Goal: Use online tool/utility

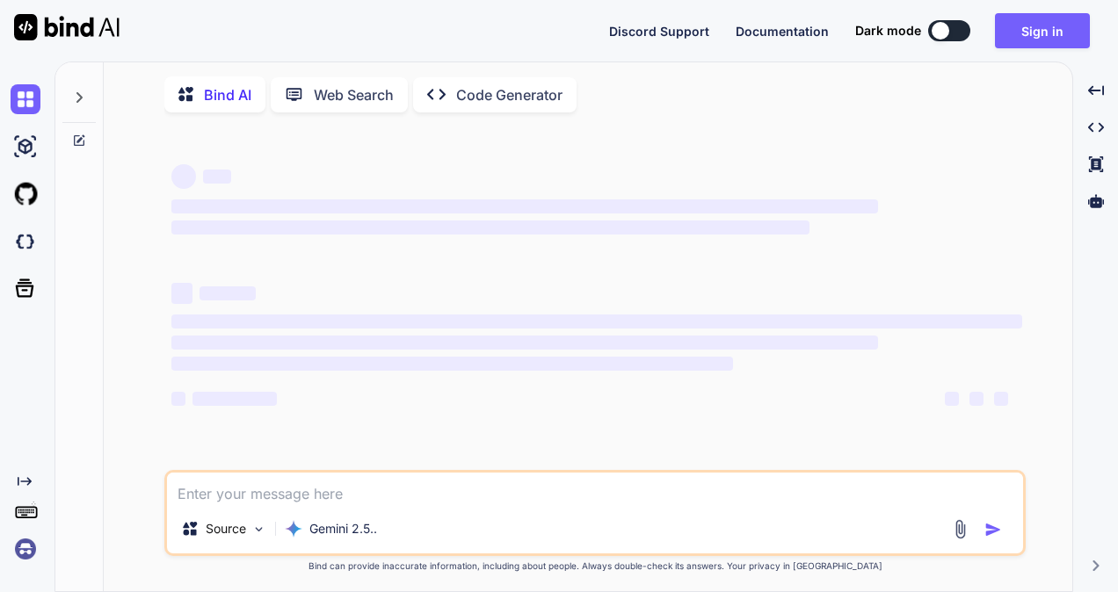
type textarea "x"
click at [290, 497] on textarea at bounding box center [595, 489] width 856 height 32
type textarea "[URL][DOMAIN_NAME]"
type textarea "x"
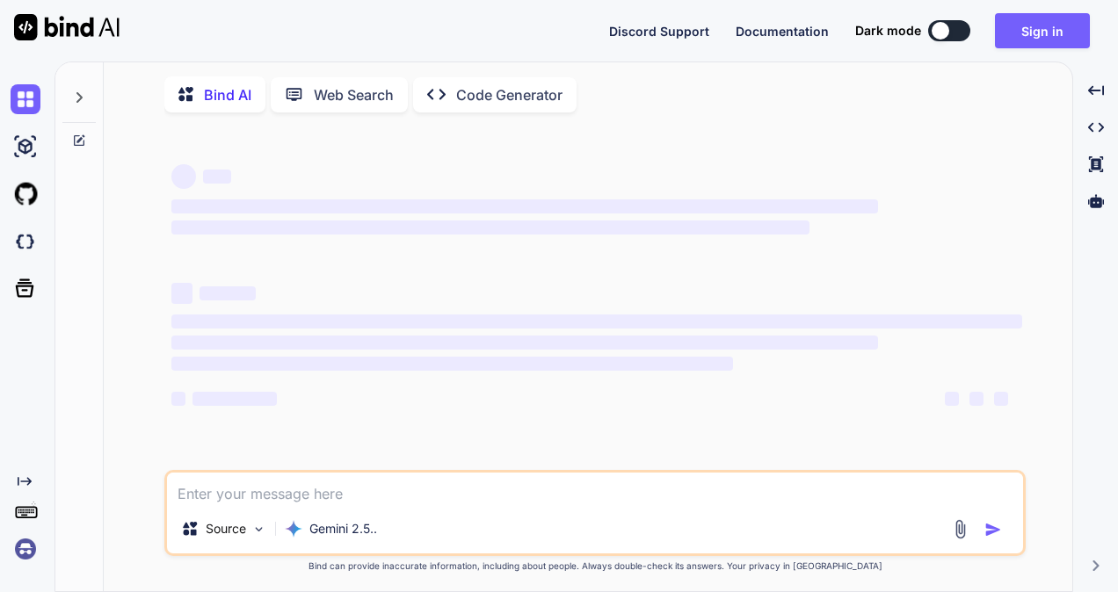
type textarea "[{"NLD_PLANNING_WorkItem_ID":"","MPLS_PLANNING_WorkItem_ID":"","POP Latitude":"…"
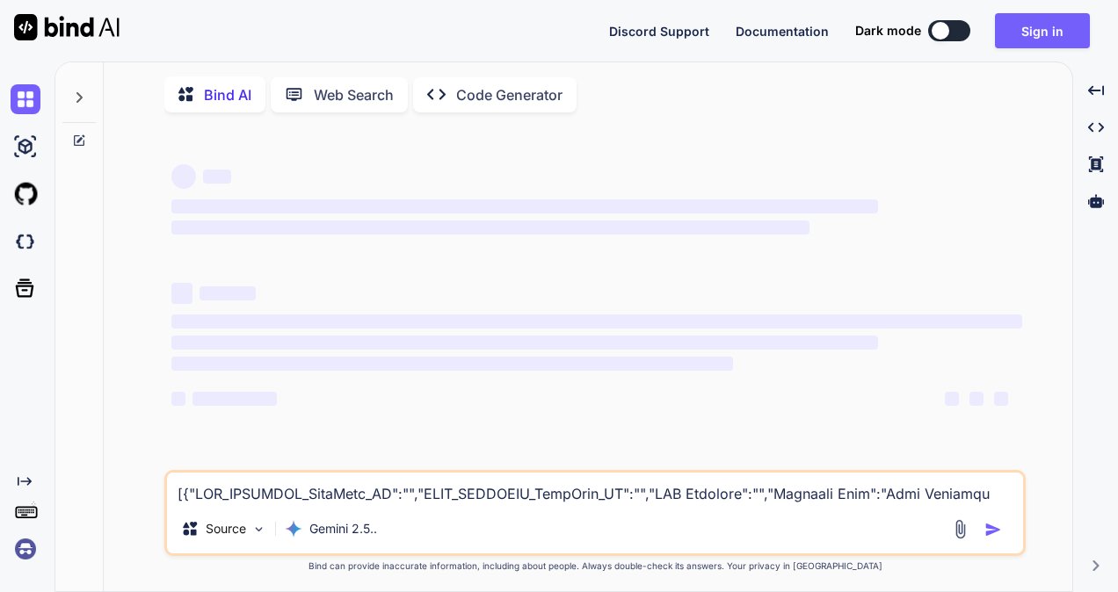
type textarea "x"
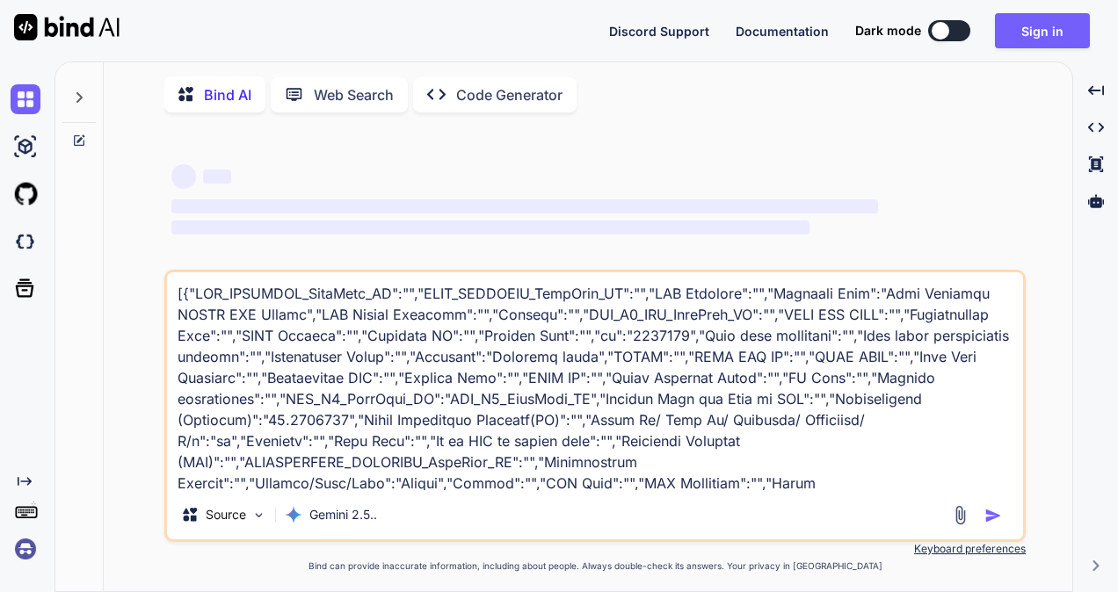
scroll to position [865, 0]
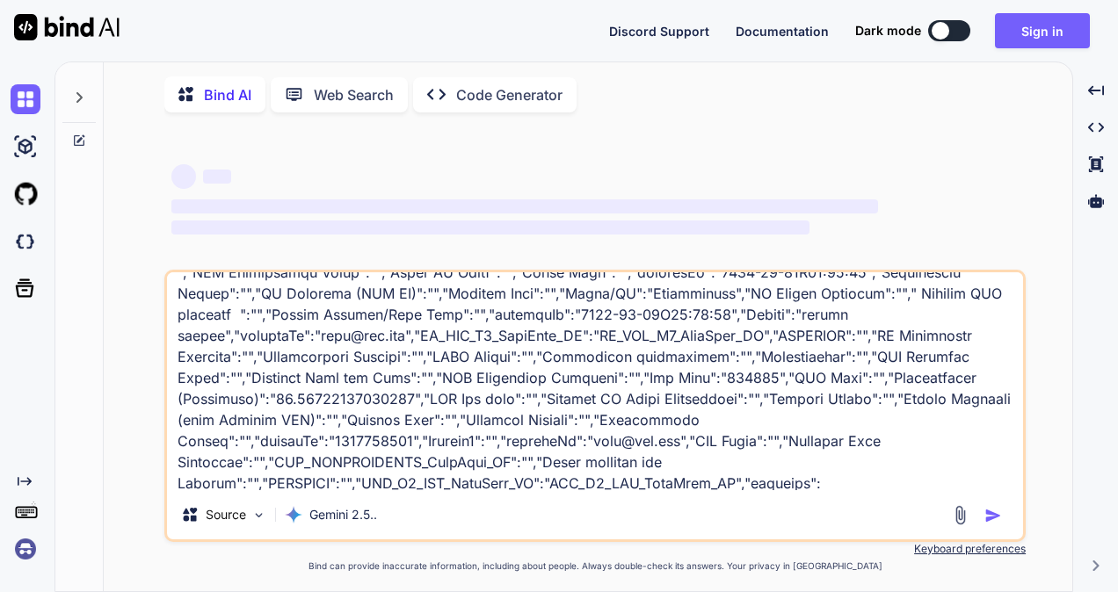
type textarea "[{"NLD_PLANNING_WorkItem_ID":"","MPLS_PLANNING_WorkItem_ID":"","POP Latitude":"…"
type textarea "x"
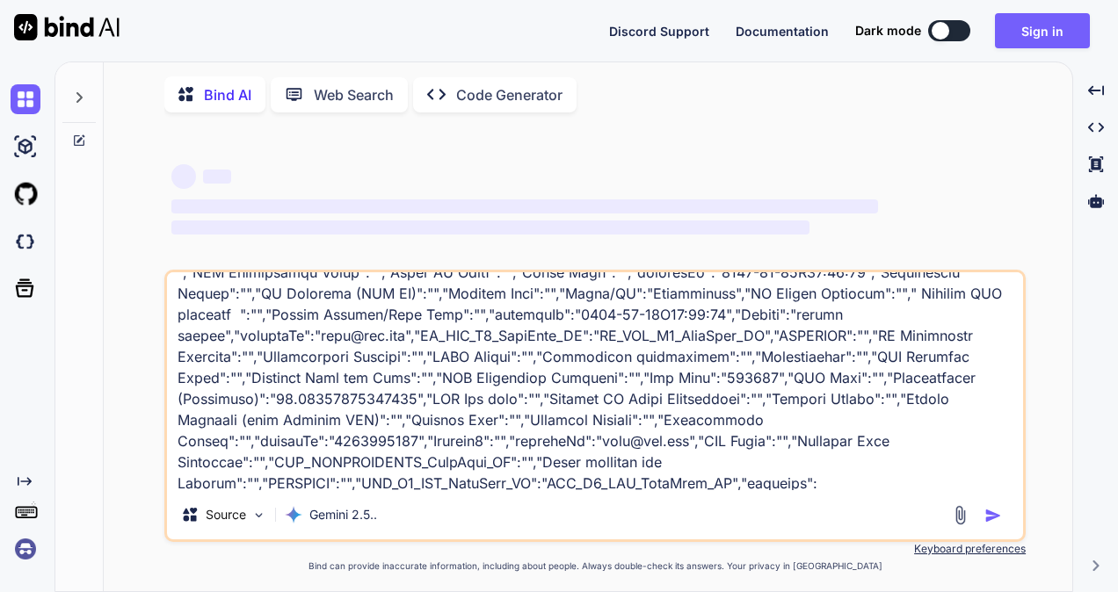
type textarea "[{"NLD_PLANNING_WorkItem_ID":"","MPLS_PLANNING_WorkItem_ID":"","POP Latitude":"…"
type textarea "x"
type textarea "[{"NLD_PLANNING_WorkItem_ID":"","MPLS_PLANNING_WorkItem_ID":"","POP Latitude":"…"
type textarea "x"
type textarea "[{"NLD_PLANNING_WorkItem_ID":"","MPLS_PLANNING_WorkItem_ID":"","POP Latitude":"…"
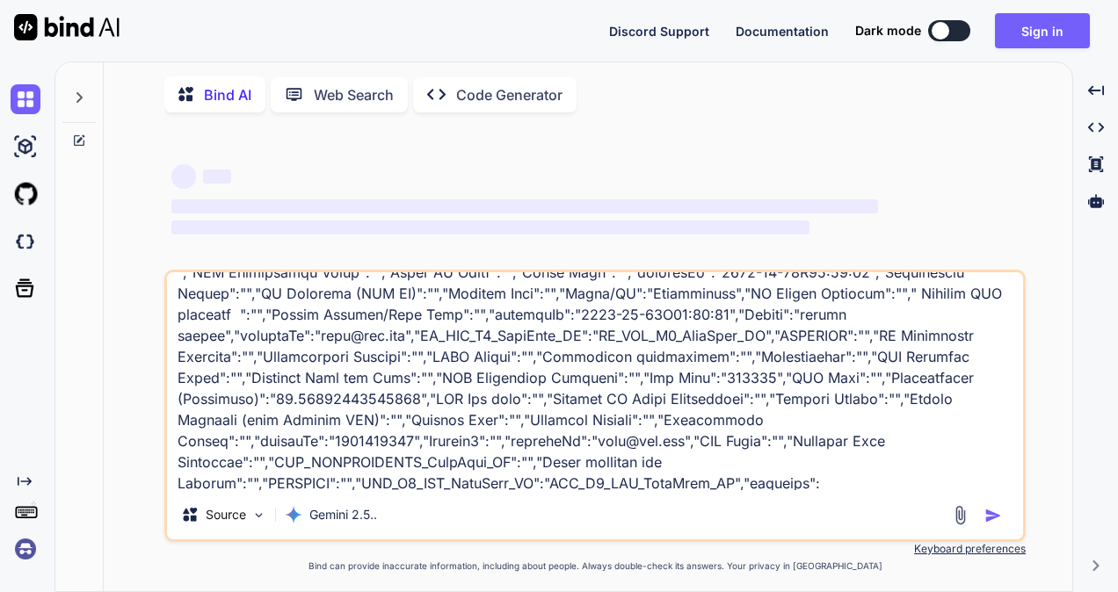
type textarea "x"
type textarea "[{"NLD_PLANNING_WorkItem_ID":"","MPLS_PLANNING_WorkItem_ID":"","POP Latitude":"…"
type textarea "x"
type textarea "[{"NLD_PLANNING_WorkItem_ID":"","MPLS_PLANNING_WorkItem_ID":"","POP Latitude":"…"
type textarea "x"
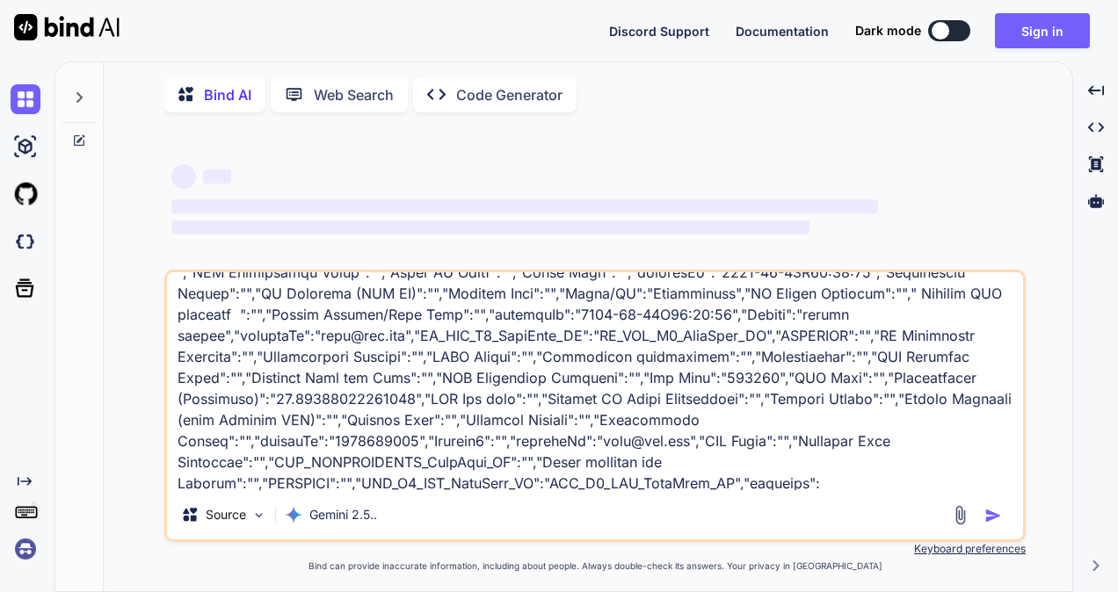
type textarea "[{"NLD_PLANNING_WorkItem_ID":"","MPLS_PLANNING_WorkItem_ID":"","POP Latitude":"…"
type textarea "x"
type textarea "[{"NLD_PLANNING_WorkItem_ID":"","MPLS_PLANNING_WorkItem_ID":"","POP Latitude":"…"
type textarea "x"
type textarea "[{"NLD_PLANNING_WorkItem_ID":"","MPLS_PLANNING_WorkItem_ID":"","POP Latitude":"…"
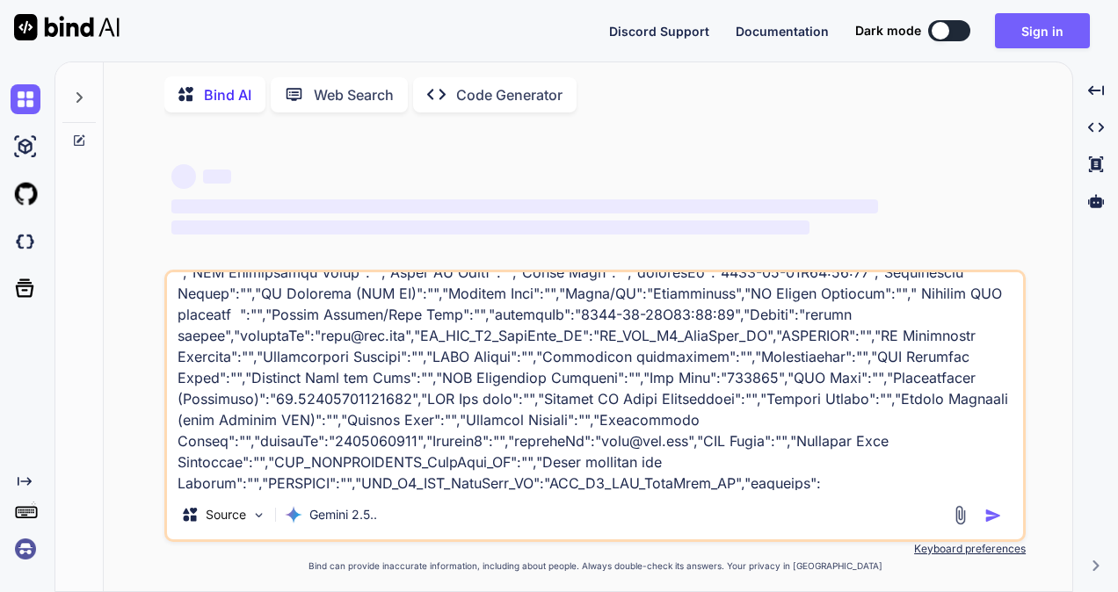
type textarea "x"
type textarea "[{"NLD_PLANNING_WorkItem_ID":"","MPLS_PLANNING_WorkItem_ID":"","POP Latitude":"…"
type textarea "x"
type textarea "[{"NLD_PLANNING_WorkItem_ID":"","MPLS_PLANNING_WorkItem_ID":"","POP Latitude":"…"
type textarea "x"
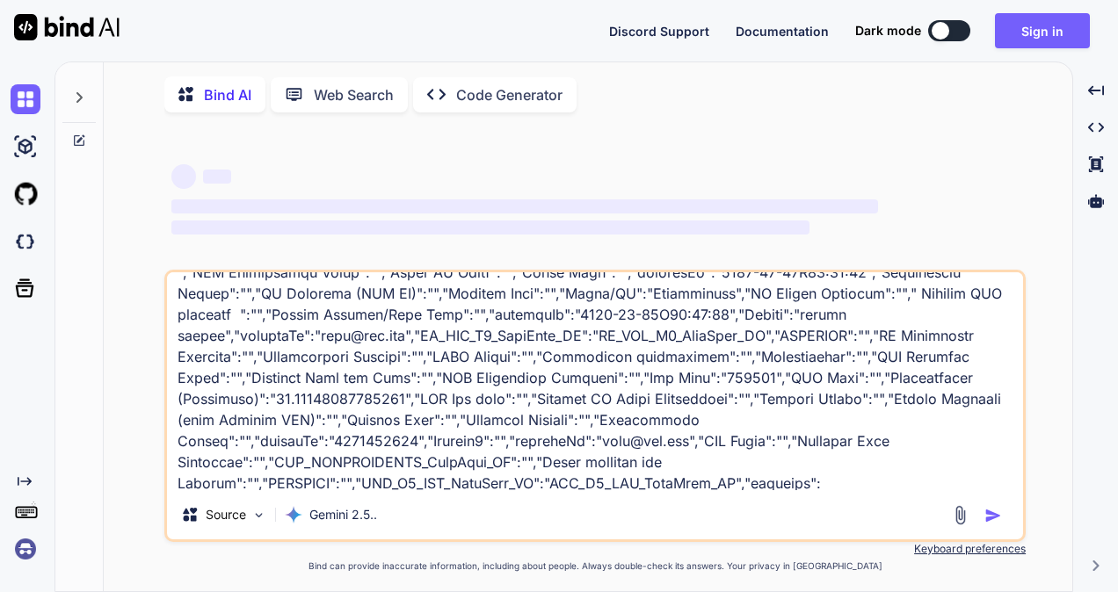
type textarea "[{"NLD_PLANNING_WorkItem_ID":"","MPLS_PLANNING_WorkItem_ID":"","POP Latitude":"…"
type textarea "x"
type textarea "[{"NLD_PLANNING_WorkItem_ID":"","MPLS_PLANNING_WorkItem_ID":"","POP Latitude":"…"
type textarea "x"
type textarea "[{"NLD_PLANNING_WorkItem_ID":"","MPLS_PLANNING_WorkItem_ID":"","POP Latitude":"…"
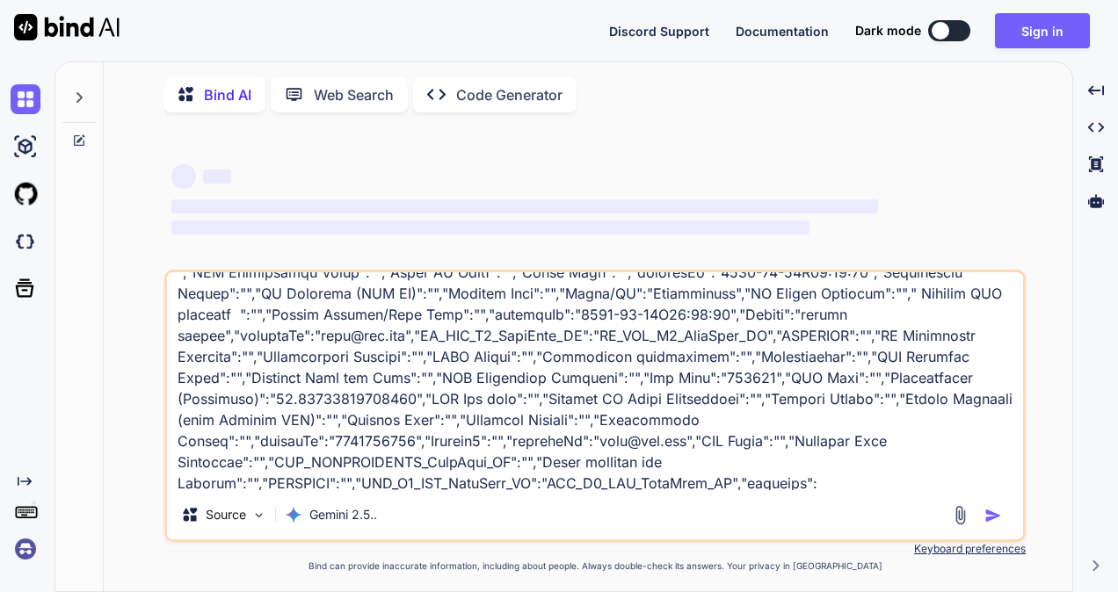
type textarea "x"
type textarea "[{"NLD_PLANNING_WorkItem_ID":"","MPLS_PLANNING_WorkItem_ID":"","POP Latitude":"…"
type textarea "x"
type textarea "[{"NLD_PLANNING_WorkItem_ID":"","MPLS_PLANNING_WorkItem_ID":"","POP Latitude":"…"
type textarea "x"
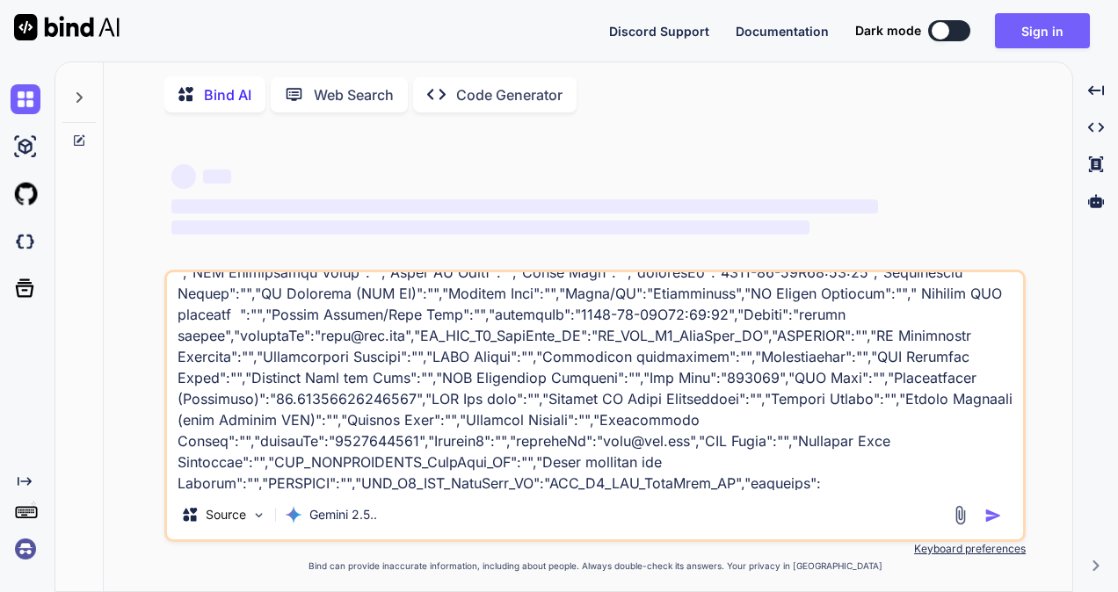
type textarea "[{"NLD_PLANNING_WorkItem_ID":"","MPLS_PLANNING_WorkItem_ID":"","POP Latitude":"…"
type textarea "x"
type textarea "[{"NLD_PLANNING_WorkItem_ID":"","MPLS_PLANNING_WorkItem_ID":"","POP Latitude":"…"
type textarea "x"
type textarea "[{"NLD_PLANNING_WorkItem_ID":"","MPLS_PLANNING_WorkItem_ID":"","POP Latitude":"…"
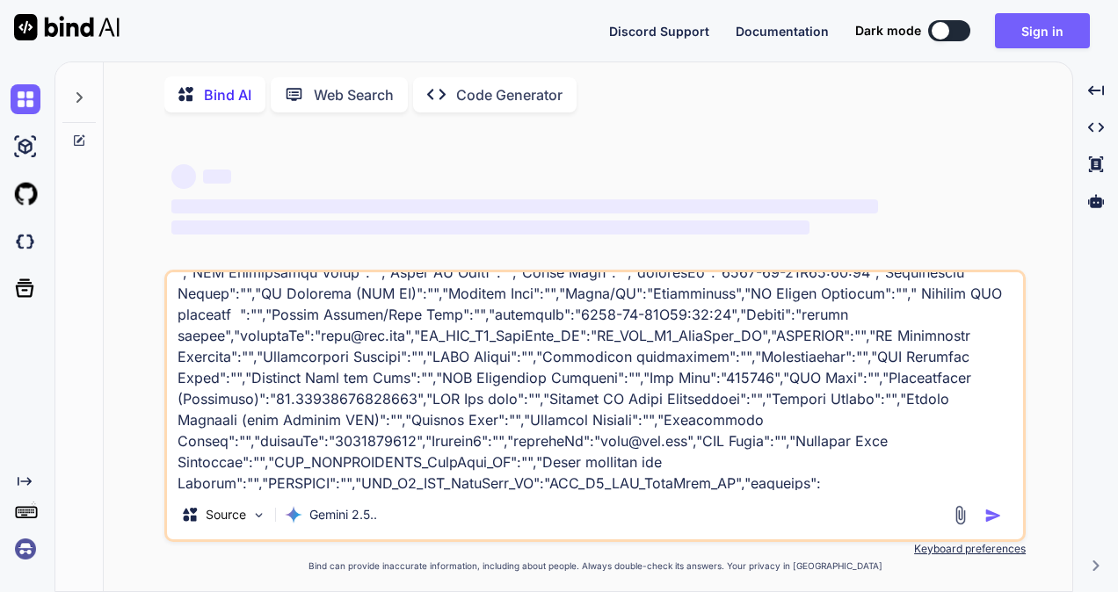
type textarea "x"
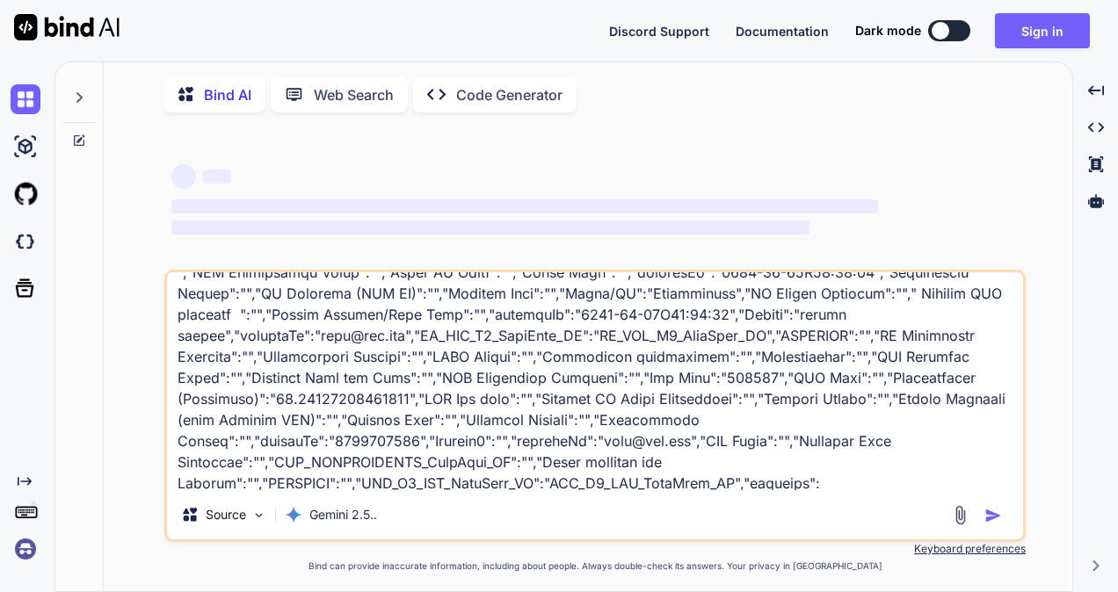
type textarea "[{"NLD_PLANNING_WorkItem_ID":"","MPLS_PLANNING_WorkItem_ID":"","POP Latitude":"…"
type textarea "x"
type textarea "[{"NLD_PLANNING_WorkItem_ID":"","MPLS_PLANNING_WorkItem_ID":"","POP Latitude":"…"
type textarea "x"
type textarea "[{"NLD_PLANNING_WorkItem_ID":"","MPLS_PLANNING_WorkItem_ID":"","POP Latitude":"…"
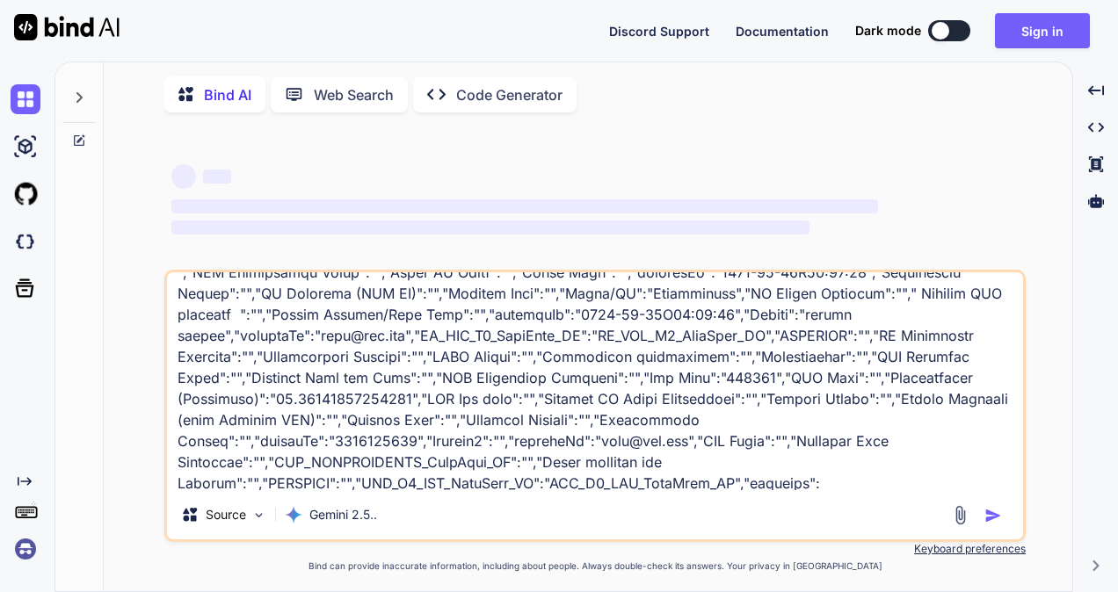
type textarea "x"
type textarea "[{"NLD_PLANNING_WorkItem_ID":"","MPLS_PLANNING_WorkItem_ID":"","POP Latitude":"…"
type textarea "x"
type textarea "[{"NLD_PLANNING_WorkItem_ID":"","MPLS_PLANNING_WorkItem_ID":"","POP Latitude":"…"
type textarea "x"
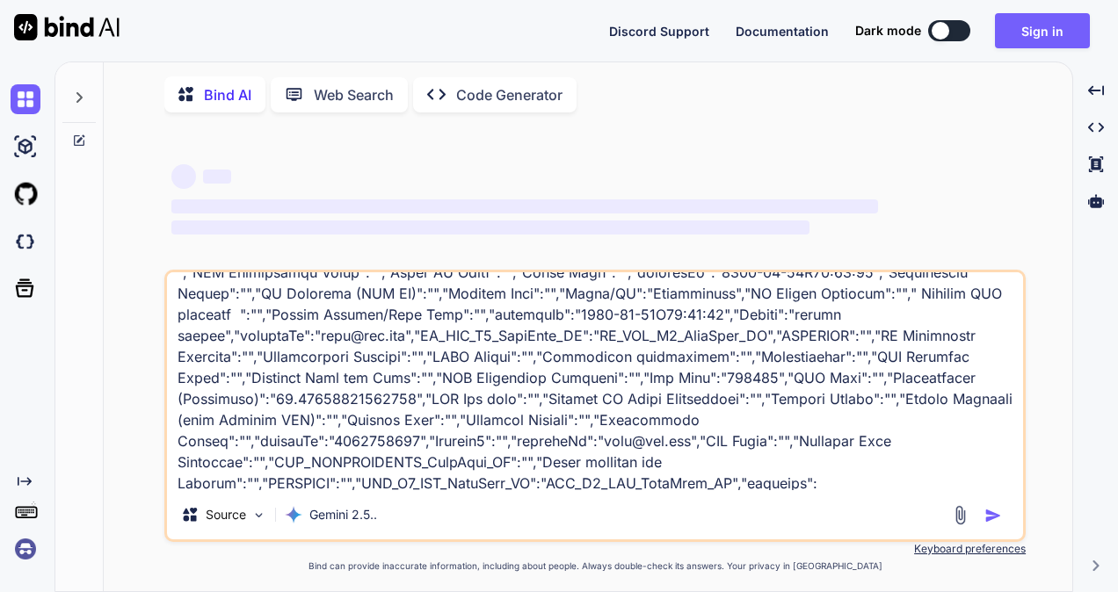
type textarea "[{"NLD_PLANNING_WorkItem_ID":"","MPLS_PLANNING_WorkItem_ID":"","POP Latitude":"…"
type textarea "x"
type textarea "[{"NLD_PLANNING_WorkItem_ID":"","MPLS_PLANNING_WorkItem_ID":"","POP Latitude":"…"
type textarea "x"
type textarea "[{"NLD_PLANNING_WorkItem_ID":"","MPLS_PLANNING_WorkItem_ID":"","POP Latitude":"…"
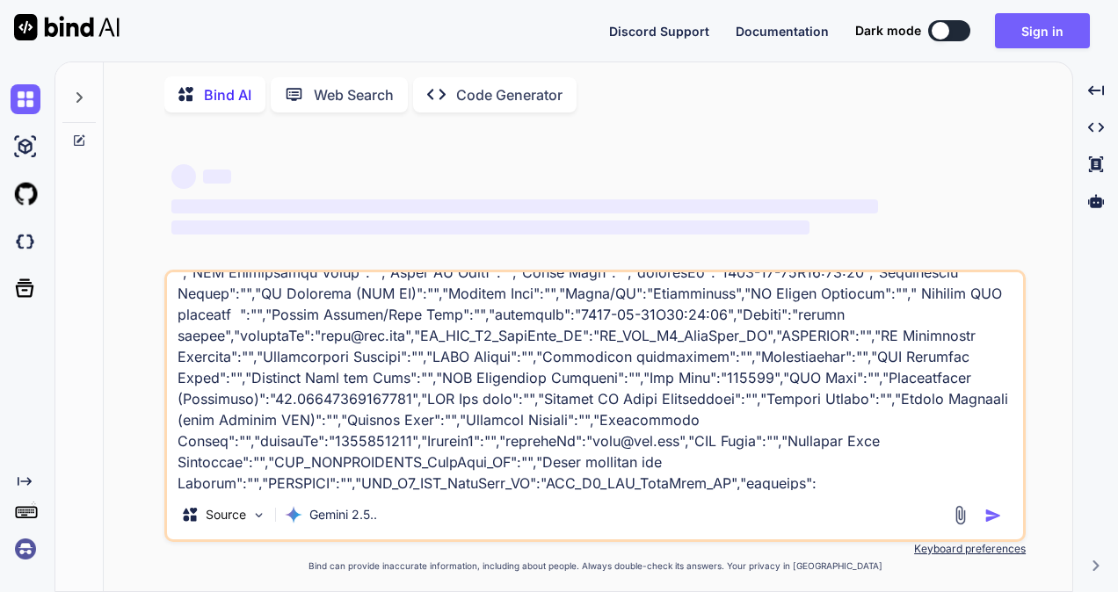
type textarea "x"
type textarea "[{"NLD_PLANNING_WorkItem_ID":"","MPLS_PLANNING_WorkItem_ID":"","POP Latitude":"…"
type textarea "x"
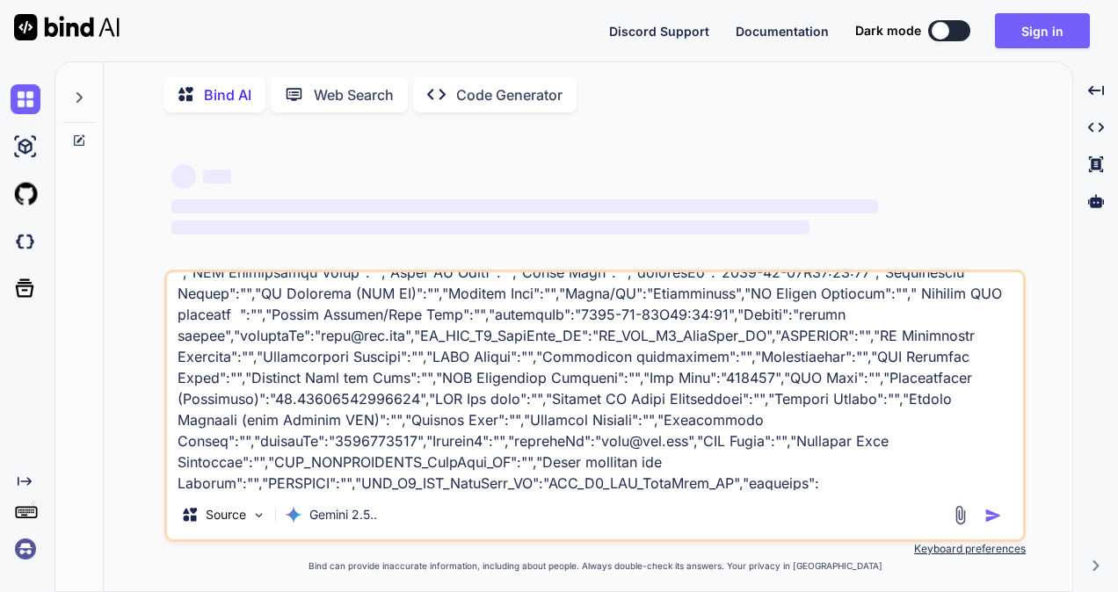
type textarea "[{"NLD_PLANNING_WorkItem_ID":"","MPLS_PLANNING_WorkItem_ID":"","POP Latitude":"…"
type textarea "x"
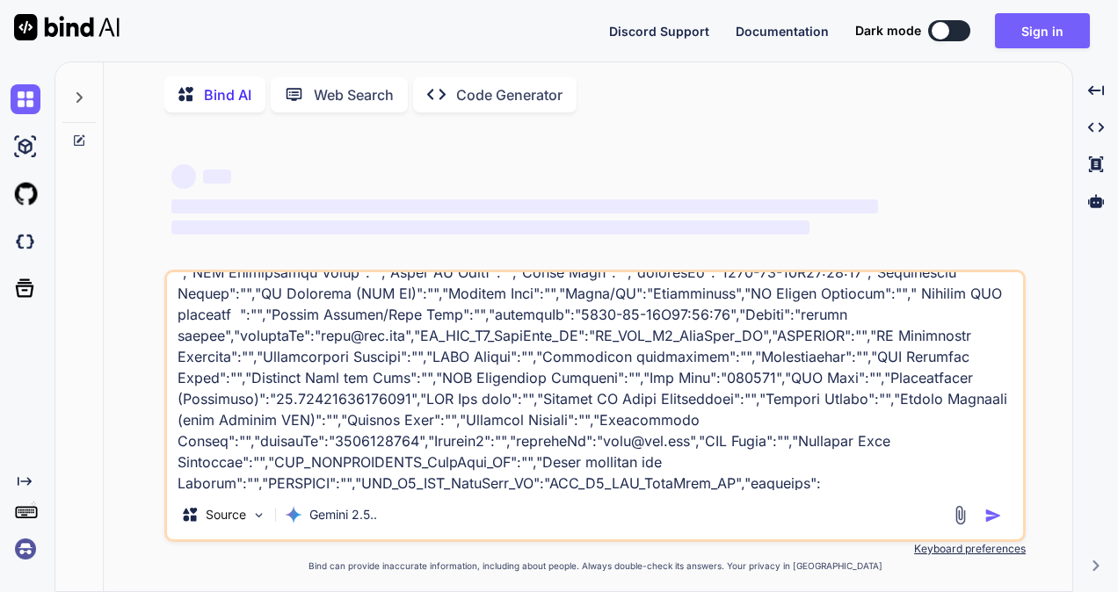
type textarea "[{"NLD_PLANNING_WorkItem_ID":"","MPLS_PLANNING_WorkItem_ID":"","POP Latitude":"…"
type textarea "x"
type textarea "[{"NLD_PLANNING_WorkItem_ID":"","MPLS_PLANNING_WorkItem_ID":"","POP Latitude":"…"
type textarea "x"
type textarea "[{"NLD_PLANNING_WorkItem_ID":"","MPLS_PLANNING_WorkItem_ID":"","POP Latitude":"…"
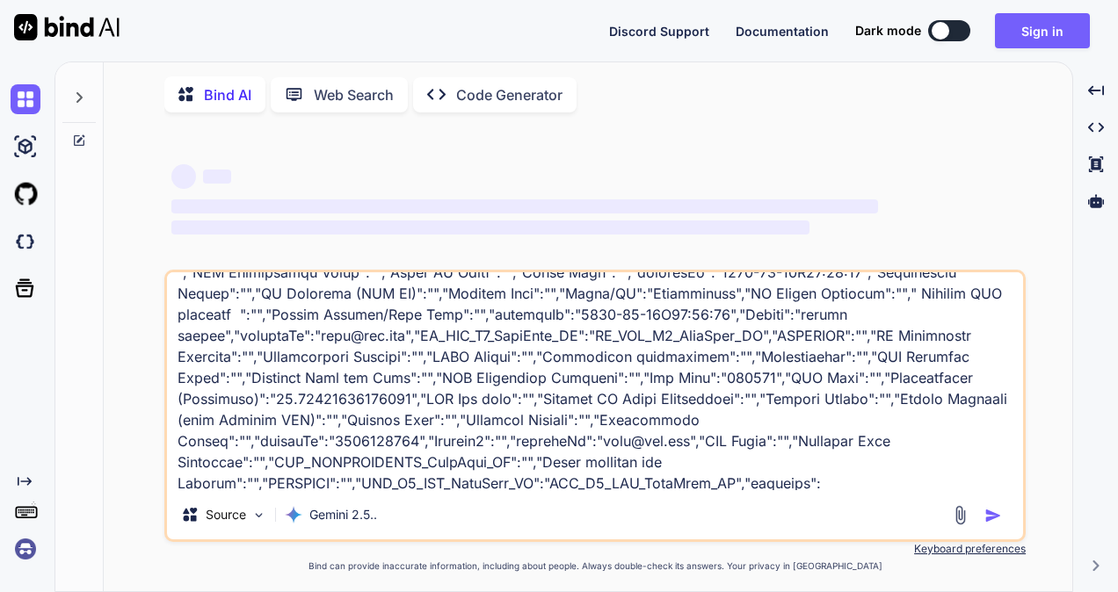
type textarea "x"
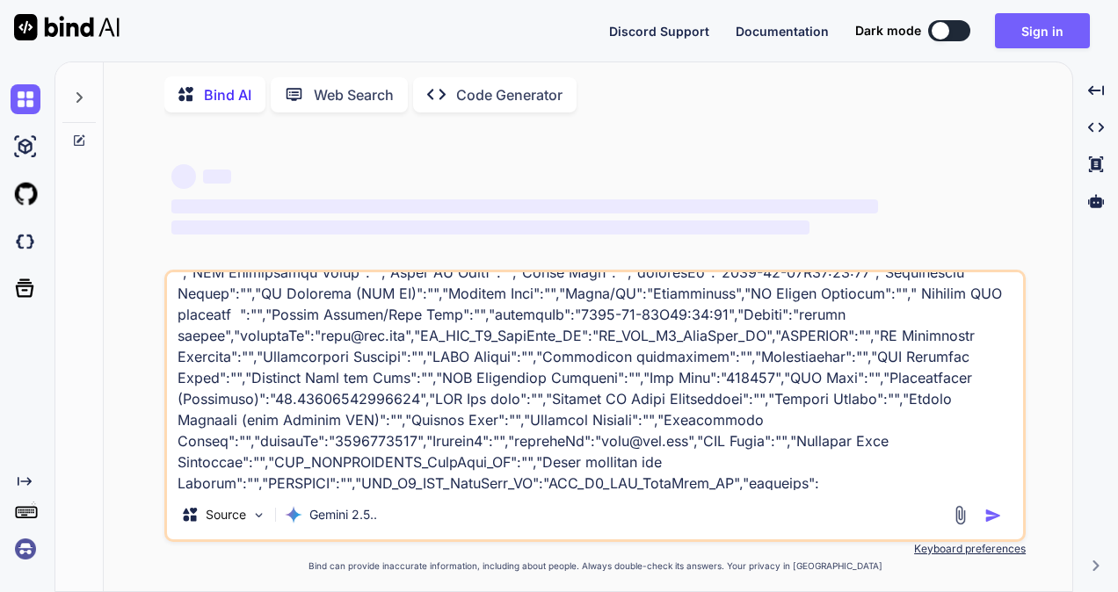
type textarea "[{"NLD_PLANNING_WorkItem_ID":"","MPLS_PLANNING_WorkItem_ID":"","POP Latitude":"…"
type textarea "x"
type textarea "[{"NLD_PLANNING_WorkItem_ID":"","MPLS_PLANNING_WorkItem_ID":"","POP Latitude":"…"
type textarea "x"
type textarea "[{"NLD_PLANNING_WorkItem_ID":"","MPLS_PLANNING_WorkItem_ID":"","POP Latitude":"…"
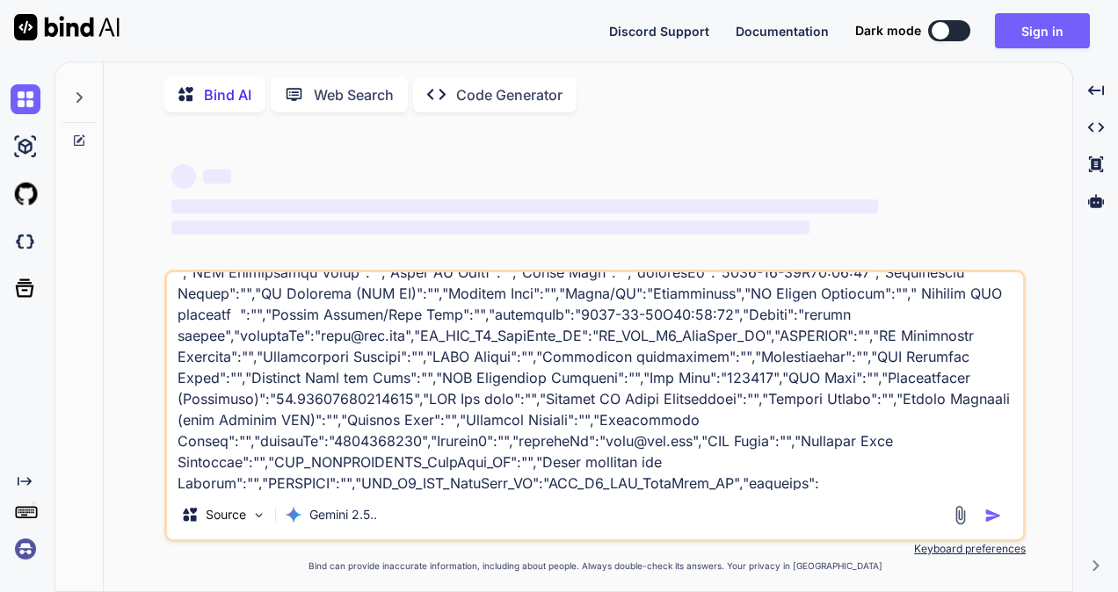
type textarea "x"
type textarea "[{"NLD_PLANNING_WorkItem_ID":"","MPLS_PLANNING_WorkItem_ID":"","POP Latitude":"…"
type textarea "x"
type textarea "[{"NLD_PLANNING_WorkItem_ID":"","MPLS_PLANNING_WorkItem_ID":"","POP Latitude":"…"
type textarea "x"
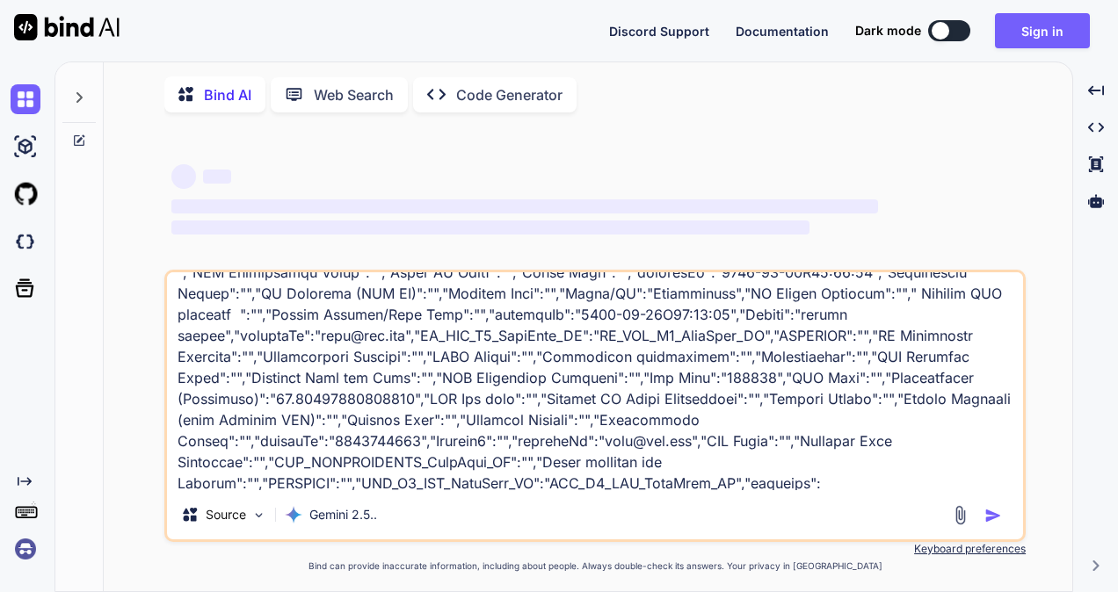
type textarea "[{"NLD_PLANNING_WorkItem_ID":"","MPLS_PLANNING_WorkItem_ID":"","POP Latitude":"…"
type textarea "x"
type textarea "[{"NLD_PLANNING_WorkItem_ID":"","MPLS_PLANNING_WorkItem_ID":"","POP Latitude":"…"
type textarea "x"
type textarea "[{"NLD_PLANNING_WorkItem_ID":"","MPLS_PLANNING_WorkItem_ID":"","POP Latitude":"…"
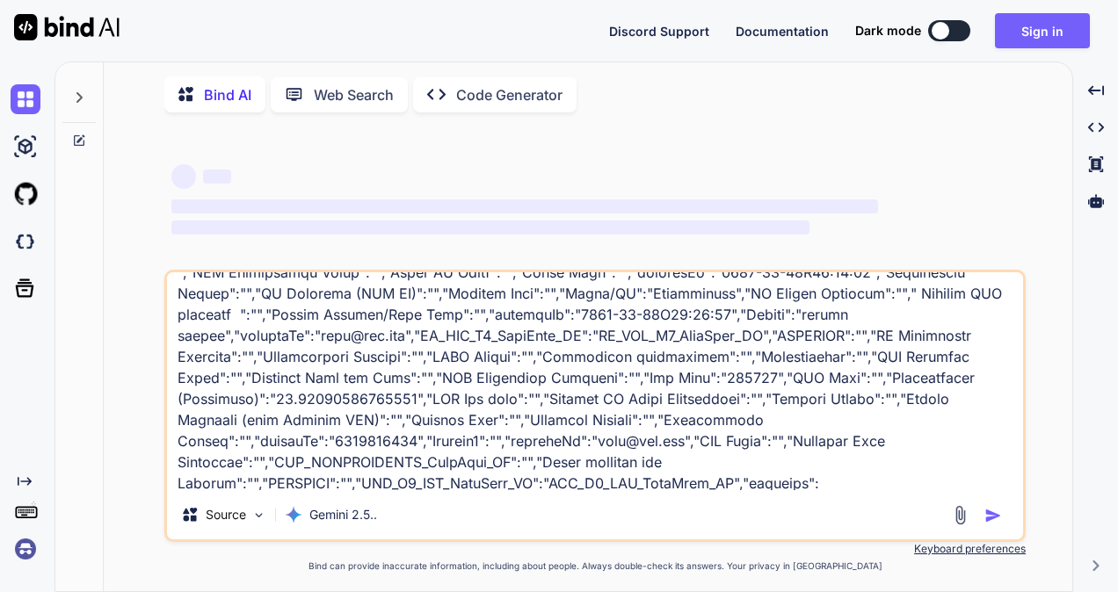
type textarea "x"
type textarea "[{"NLD_PLANNING_WorkItem_ID":"","MPLS_PLANNING_WorkItem_ID":"","POP Latitude":"…"
type textarea "x"
type textarea "[{"NLD_PLANNING_WorkItem_ID":"","MPLS_PLANNING_WorkItem_ID":"","POP Latitude":"…"
type textarea "x"
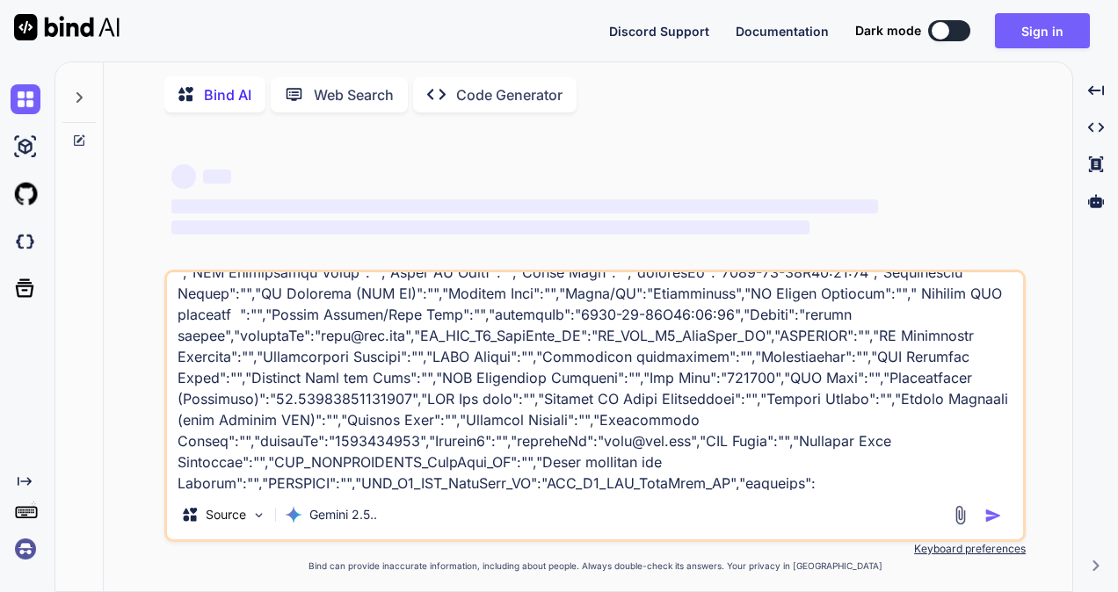
type textarea "[{"NLD_PLANNING_WorkItem_ID":"","MPLS_PLANNING_WorkItem_ID":"","POP Latitude":"…"
type textarea "x"
type textarea "[{"NLD_PLANNING_WorkItem_ID":"","MPLS_PLANNING_WorkItem_ID":"","POP Latitude":"…"
type textarea "x"
type textarea "[{"NLD_PLANNING_WorkItem_ID":"","MPLS_PLANNING_WorkItem_ID":"","POP Latitude":"…"
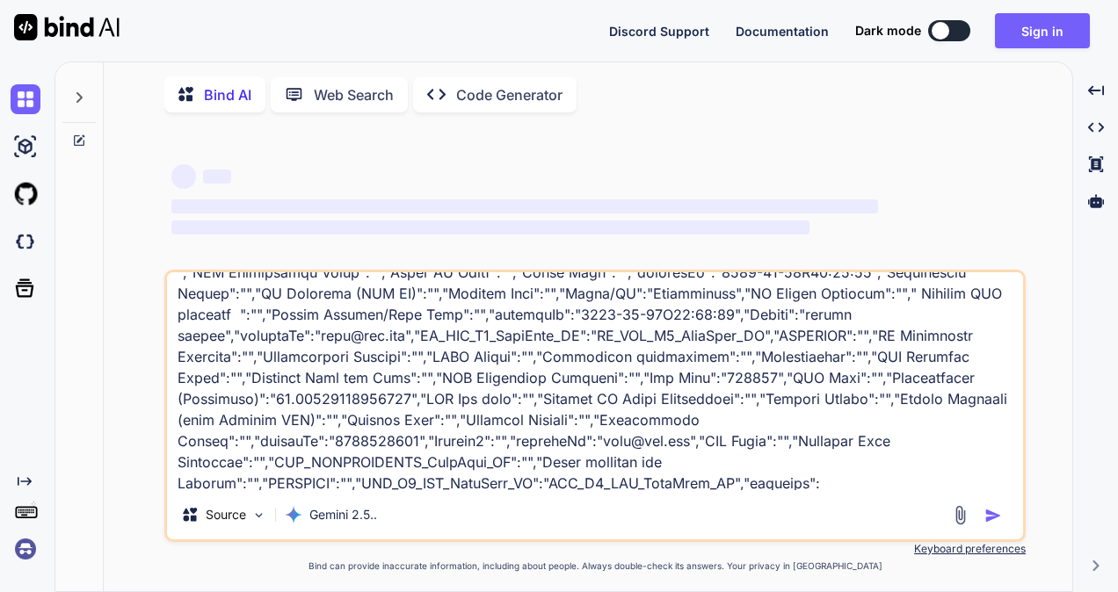
type textarea "x"
type textarea "[{"NLD_PLANNING_WorkItem_ID":"","MPLS_PLANNING_WorkItem_ID":"","POP Latitude":"…"
type textarea "x"
type textarea "[{"NLD_PLANNING_WorkItem_ID":"","MPLS_PLANNING_WorkItem_ID":"","POP Latitude":"…"
type textarea "x"
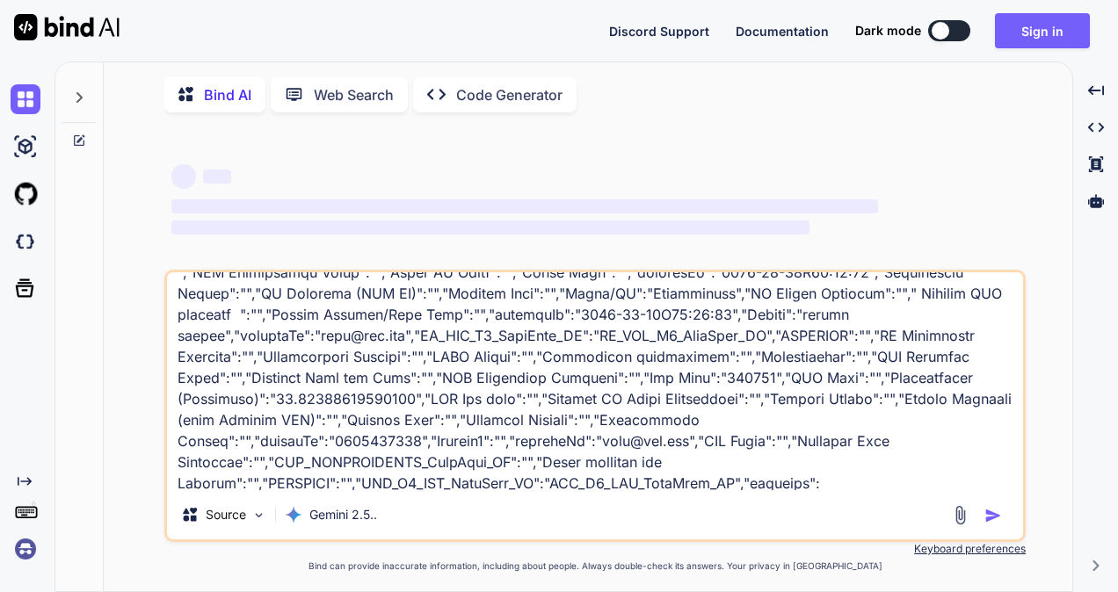
type textarea "[{"NLD_PLANNING_WorkItem_ID":"","MPLS_PLANNING_WorkItem_ID":"","POP Latitude":"…"
type textarea "x"
type textarea "[{"NLD_PLANNING_WorkItem_ID":"","MPLS_PLANNING_WorkItem_ID":"","POP Latitude":"…"
type textarea "x"
type textarea "[{"NLD_PLANNING_WorkItem_ID":"","MPLS_PLANNING_WorkItem_ID":"","POP Latitude":"…"
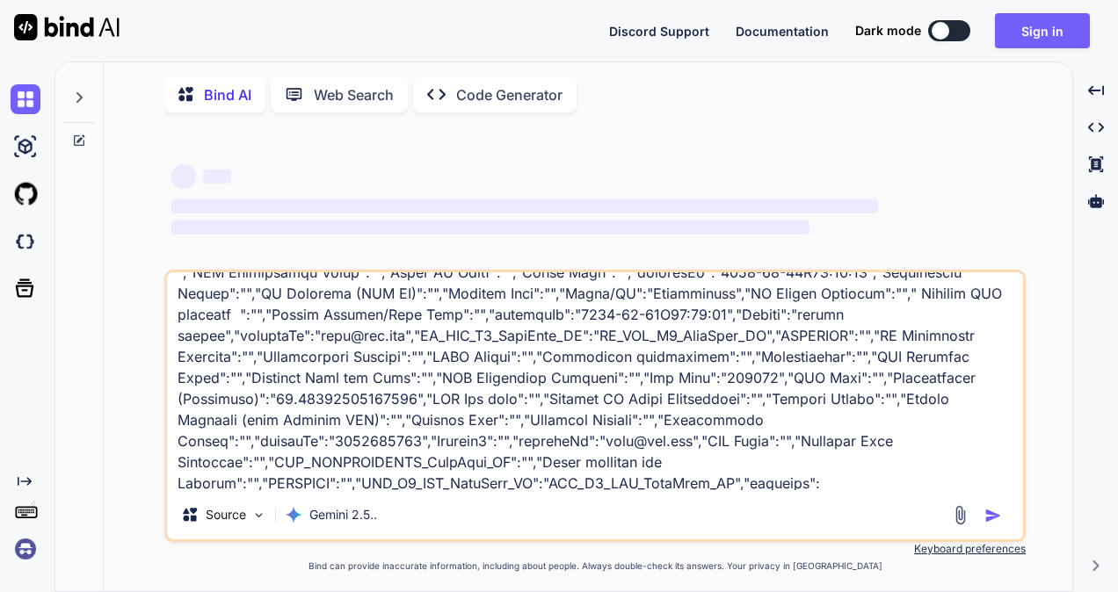
type textarea "x"
type textarea "[{"NLD_PLANNING_WorkItem_ID":"","MPLS_PLANNING_WorkItem_ID":"","POP Latitude":"…"
type textarea "x"
type textarea "[{"NLD_PLANNING_WorkItem_ID":"","MPLS_PLANNING_WorkItem_ID":"","POP Latitude":"…"
type textarea "x"
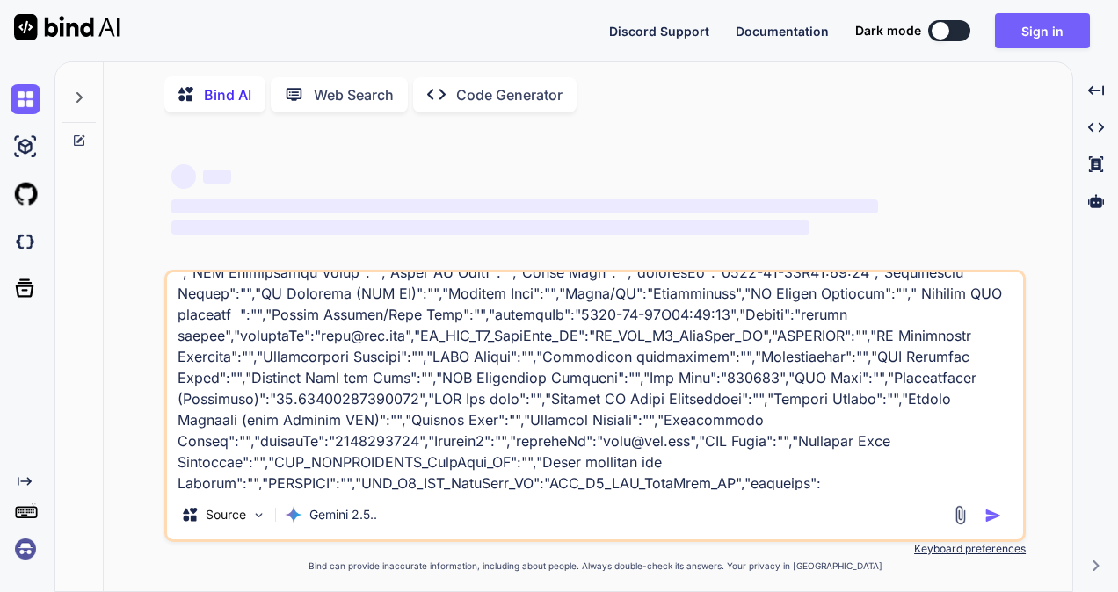
type textarea "[{"NLD_PLANNING_WorkItem_ID":"","MPLS_PLANNING_WorkItem_ID":"","POP Latitude":"…"
type textarea "x"
type textarea "[{"NLD_PLANNING_WorkItem_ID":"","MPLS_PLANNING_WorkItem_ID":"","POP Latitude":"…"
type textarea "x"
type textarea "[{"NLD_PLANNING_WorkItem_ID":"","MPLS_PLANNING_WorkItem_ID":"","POP Latitude":"…"
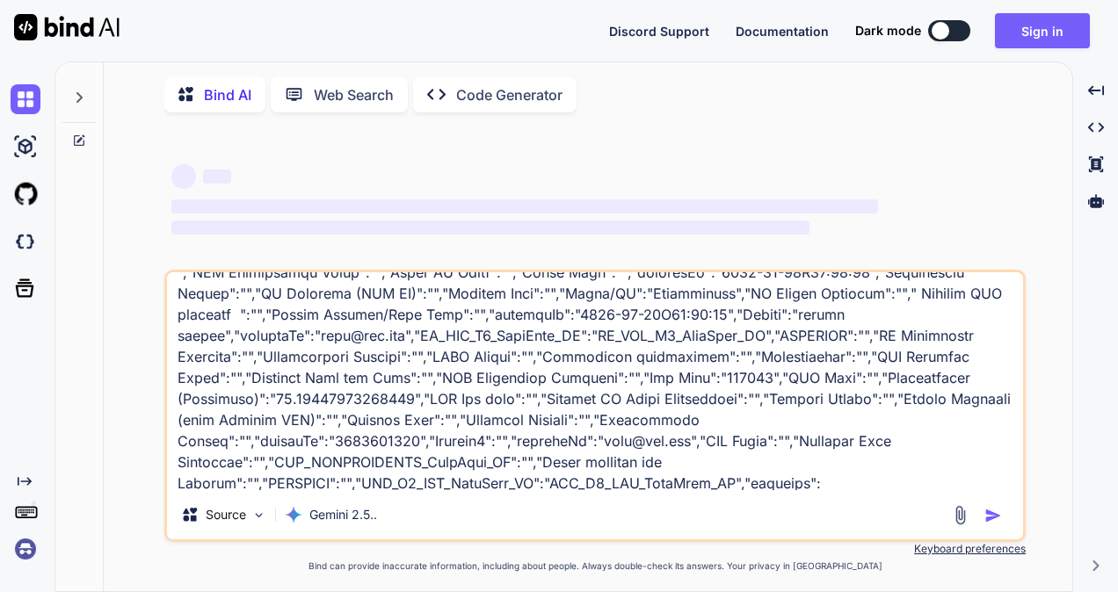
type textarea "x"
type textarea "[{"NLD_PLANNING_WorkItem_ID":"","MPLS_PLANNING_WorkItem_ID":"","POP Latitude":"…"
type textarea "x"
type textarea "[{"NLD_PLANNING_WorkItem_ID":"","MPLS_PLANNING_WorkItem_ID":"","POP Latitude":"…"
type textarea "x"
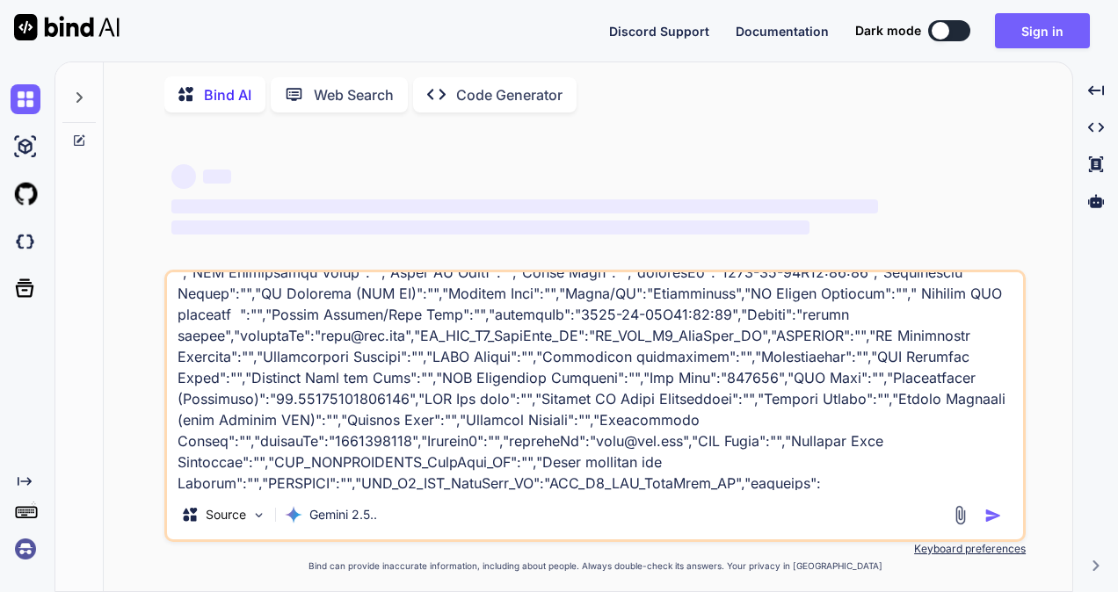
type textarea "[{"NLD_PLANNING_WorkItem_ID":"","MPLS_PLANNING_WorkItem_ID":"","POP Latitude":"…"
type textarea "x"
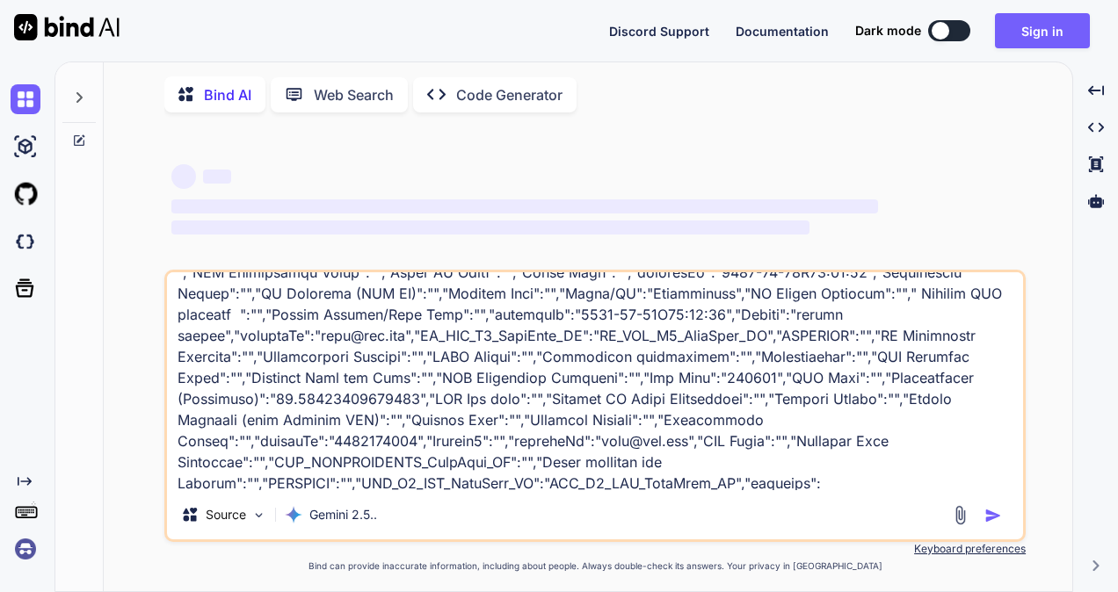
type textarea "[{"NLD_PLANNING_WorkItem_ID":"","MPLS_PLANNING_WorkItem_ID":"","POP Latitude":"…"
type textarea "x"
type textarea "[{"NLD_PLANNING_WorkItem_ID":"","MPLS_PLANNING_WorkItem_ID":"","POP Latitude":"…"
type textarea "x"
type textarea "[{"NLD_PLANNING_WorkItem_ID":"","MPLS_PLANNING_WorkItem_ID":"","POP Latitude":"…"
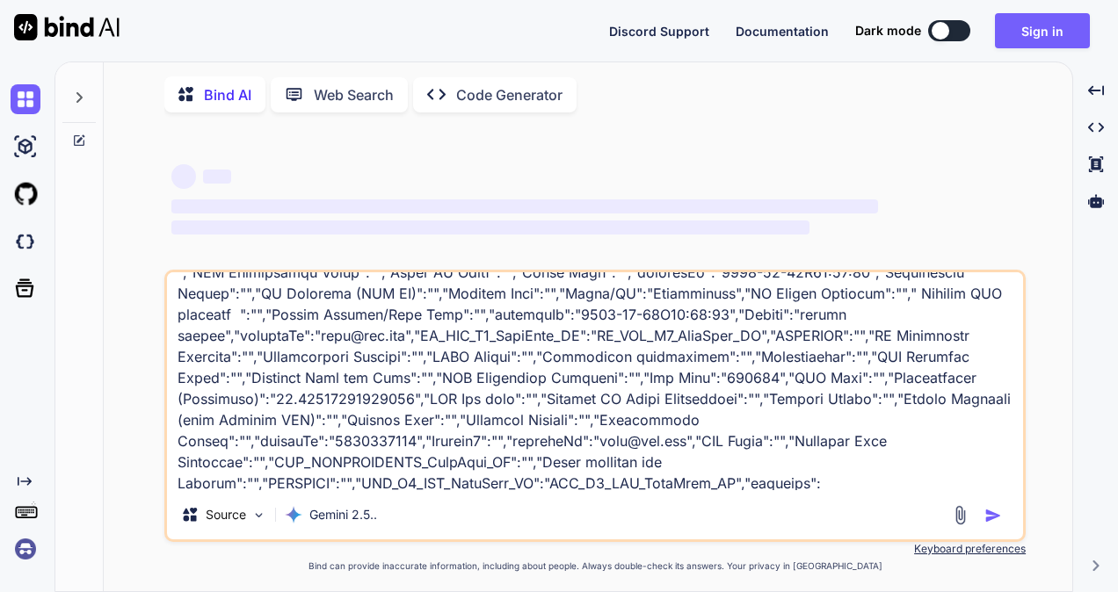
type textarea "x"
type textarea "[{"NLD_PLANNING_WorkItem_ID":"","MPLS_PLANNING_WorkItem_ID":"","POP Latitude":"…"
type textarea "x"
type textarea "[{"NLD_PLANNING_WorkItem_ID":"","MPLS_PLANNING_WorkItem_ID":"","POP Latitude":"…"
type textarea "x"
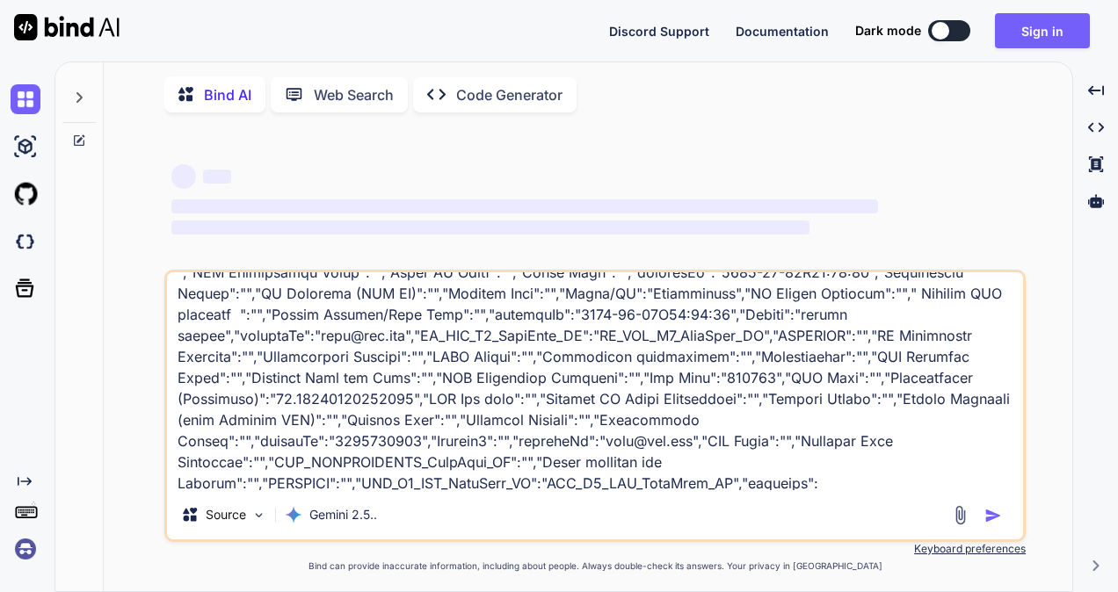
type textarea "[{"NLD_PLANNING_WorkItem_ID":"","MPLS_PLANNING_WorkItem_ID":"","POP Latitude":"…"
type textarea "x"
type textarea "[{"NLD_PLANNING_WorkItem_ID":"","MPLS_PLANNING_WorkItem_ID":"","POP Latitude":"…"
type textarea "x"
type textarea "[{"NLD_PLANNING_WorkItem_ID":"","MPLS_PLANNING_WorkItem_ID":"","POP Latitude":"…"
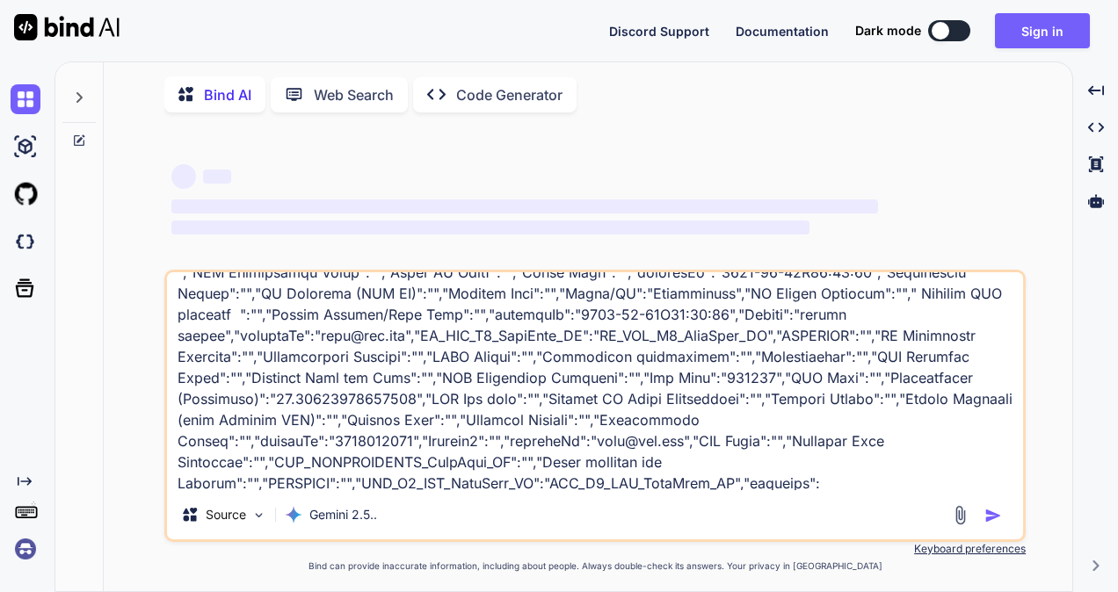
type textarea "x"
type textarea "[{"NLD_PLANNING_WorkItem_ID":"","MPLS_PLANNING_WorkItem_ID":"","POP Latitude":"…"
type textarea "x"
type textarea "[{"NLD_PLANNING_WorkItem_ID":"","MPLS_PLANNING_WorkItem_ID":"","POP Latitude":"…"
type textarea "x"
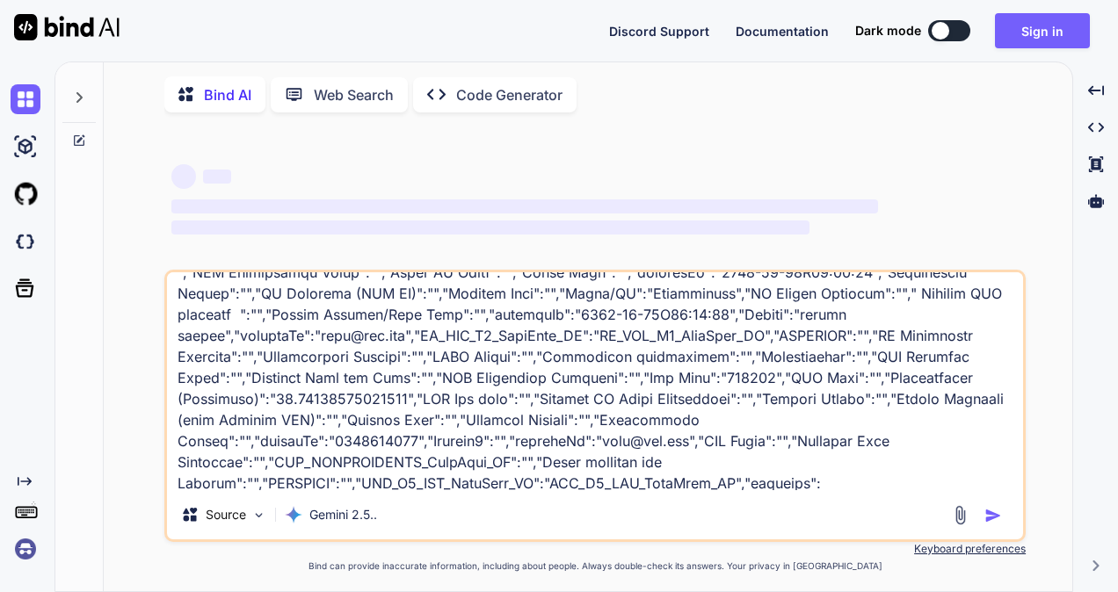
type textarea "[{"NLD_PLANNING_WorkItem_ID":"","MPLS_PLANNING_WorkItem_ID":"","POP Latitude":"…"
type textarea "x"
type textarea "[{"NLD_PLANNING_WorkItem_ID":"","MPLS_PLANNING_WorkItem_ID":"","POP Latitude":"…"
type textarea "x"
type textarea "[{"NLD_PLANNING_WorkItem_ID":"","MPLS_PLANNING_WorkItem_ID":"","POP Latitude":"…"
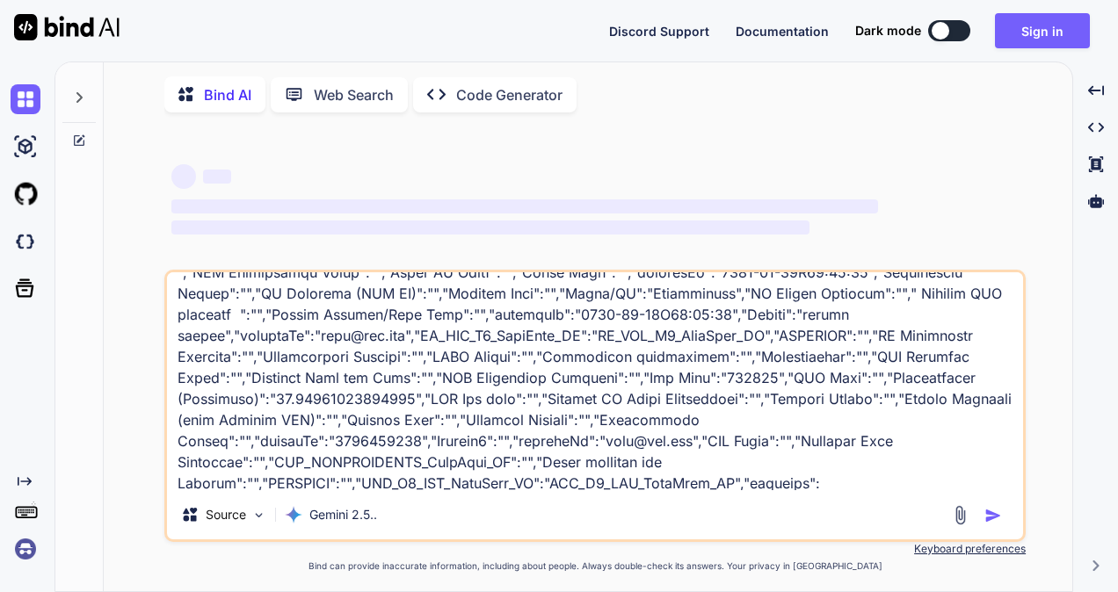
type textarea "x"
type textarea "[{"NLD_PLANNING_WorkItem_ID":"","MPLS_PLANNING_WorkItem_ID":"","POP Latitude":"…"
type textarea "x"
type textarea "[{"NLD_PLANNING_WorkItem_ID":"","MPLS_PLANNING_WorkItem_ID":"","POP Latitude":"…"
type textarea "x"
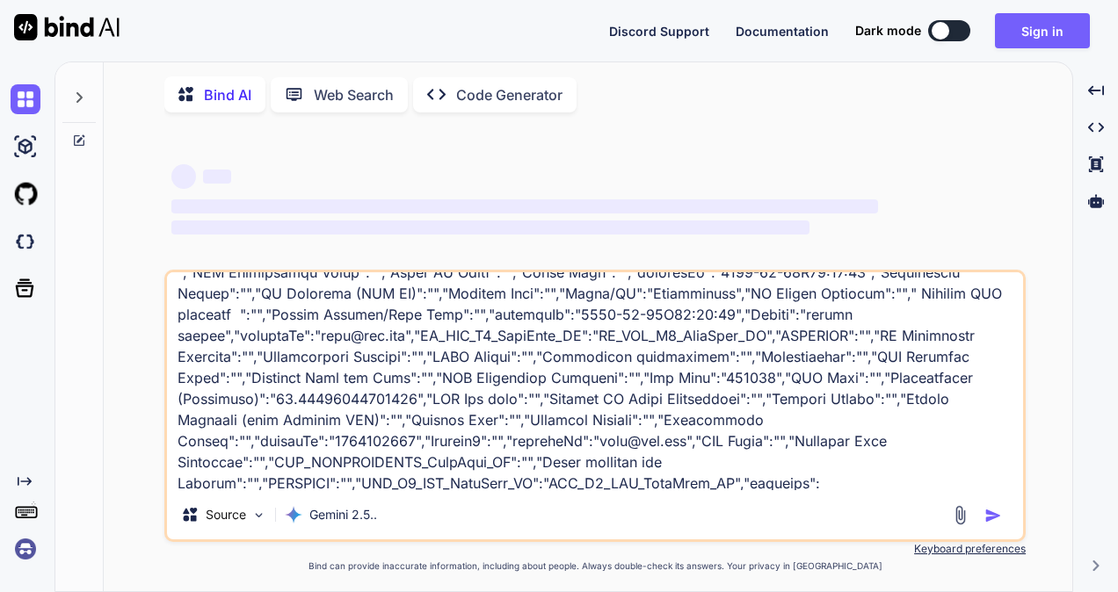
type textarea "[{"NLD_PLANNING_WorkItem_ID":"","MPLS_PLANNING_WorkItem_ID":"","POP Latitude":"…"
type textarea "x"
type textarea "[{"NLD_PLANNING_WorkItem_ID":"","MPLS_PLANNING_WorkItem_ID":"","POP Latitude":"…"
type textarea "x"
type textarea "[{"NLD_PLANNING_WorkItem_ID":"","MPLS_PLANNING_WorkItem_ID":"","POP Latitude":"…"
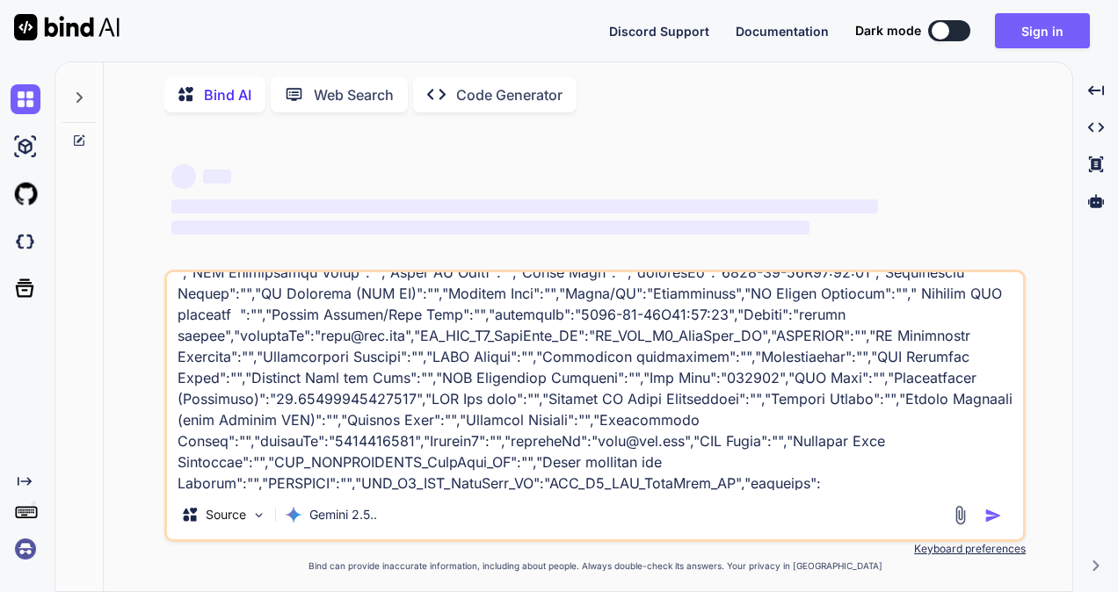
type textarea "x"
type textarea "[{"NLD_PLANNING_WorkItem_ID":"","MPLS_PLANNING_WorkItem_ID":"","POP Latitude":"…"
type textarea "x"
type textarea "[{"NLD_PLANNING_WorkItem_ID":"","MPLS_PLANNING_WorkItem_ID":"","POP Latitude":"…"
type textarea "x"
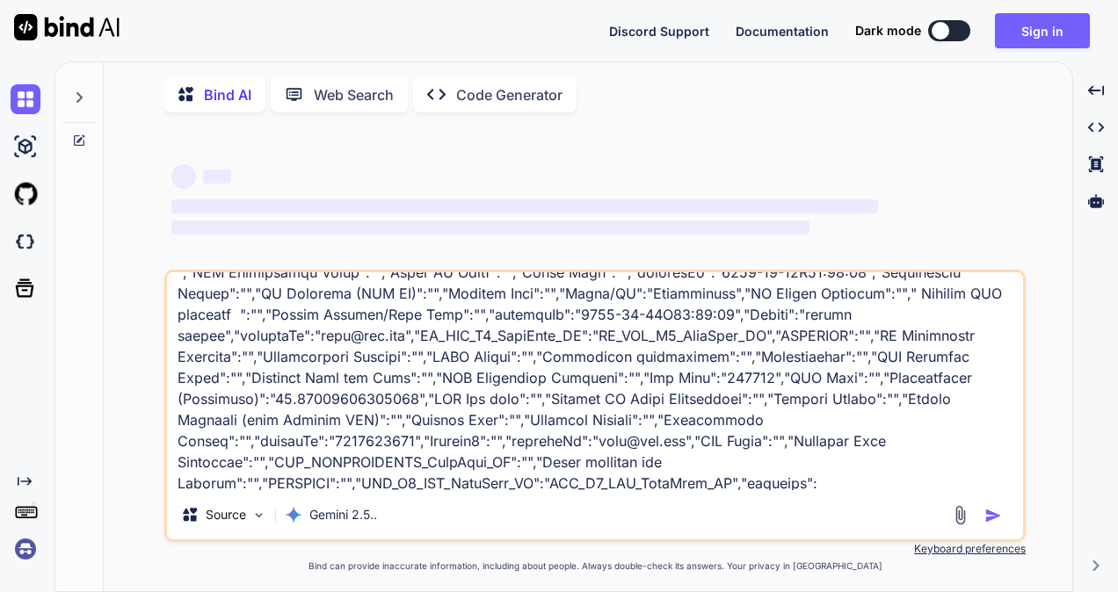
type textarea "[{"NLD_PLANNING_WorkItem_ID":"","MPLS_PLANNING_WorkItem_ID":"","POP Latitude":"…"
type textarea "x"
type textarea "[{"NLD_PLANNING_WorkItem_ID":"","MPLS_PLANNING_WorkItem_ID":"","POP Latitude":"…"
type textarea "x"
type textarea "[{"NLD_PLANNING_WorkItem_ID":"","MPLS_PLANNING_WorkItem_ID":"","POP Latitude":"…"
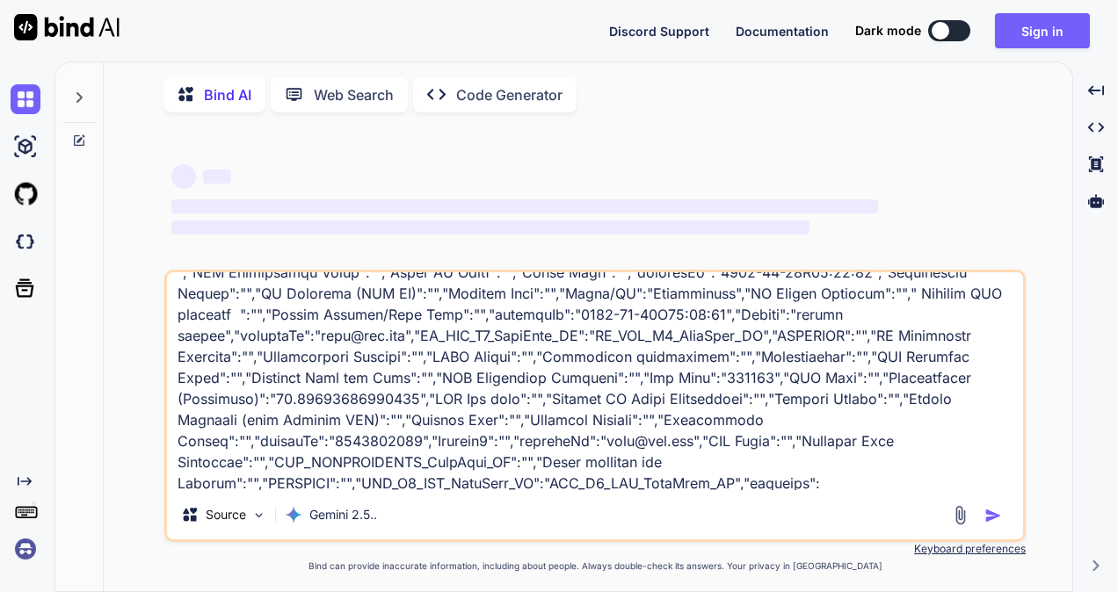
type textarea "x"
type textarea "[{"NLD_PLANNING_WorkItem_ID":"","MPLS_PLANNING_WorkItem_ID":"","POP Latitude":"…"
type textarea "x"
type textarea "[{"NLD_PLANNING_WorkItem_ID":"","MPLS_PLANNING_WorkItem_ID":"","POP Latitude":"…"
type textarea "x"
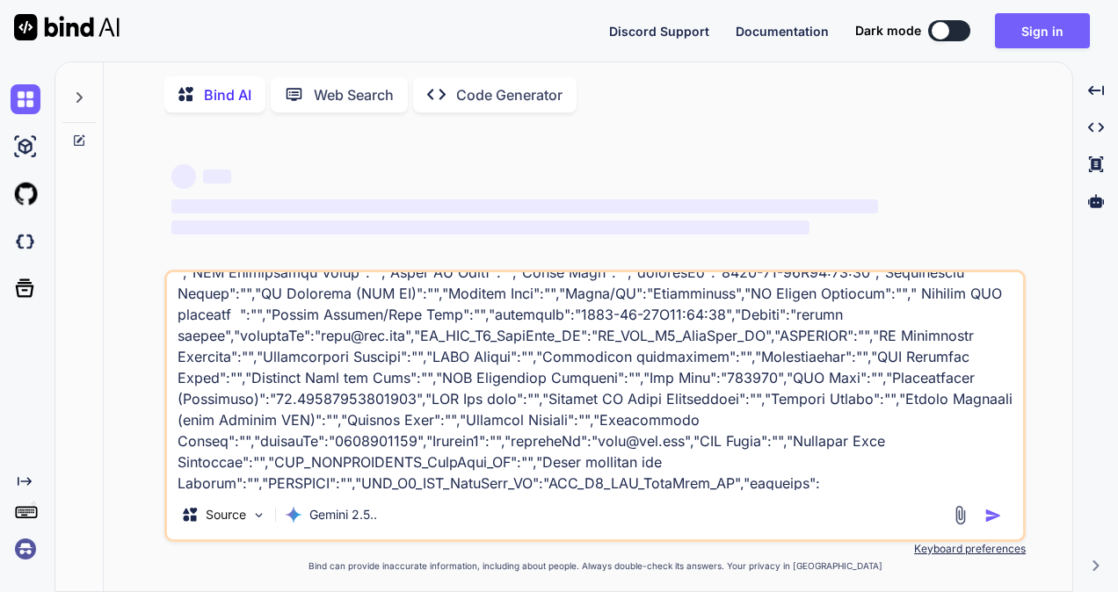
type textarea "[{"NLD_PLANNING_WorkItem_ID":"","MPLS_PLANNING_WorkItem_ID":"","POP Latitude":"…"
type textarea "x"
type textarea "[{"NLD_PLANNING_WorkItem_ID":"","MPLS_PLANNING_WorkItem_ID":"","POP Latitude":"…"
type textarea "x"
type textarea "[{"NLD_PLANNING_WorkItem_ID":"","MPLS_PLANNING_WorkItem_ID":"","POP Latitude":"…"
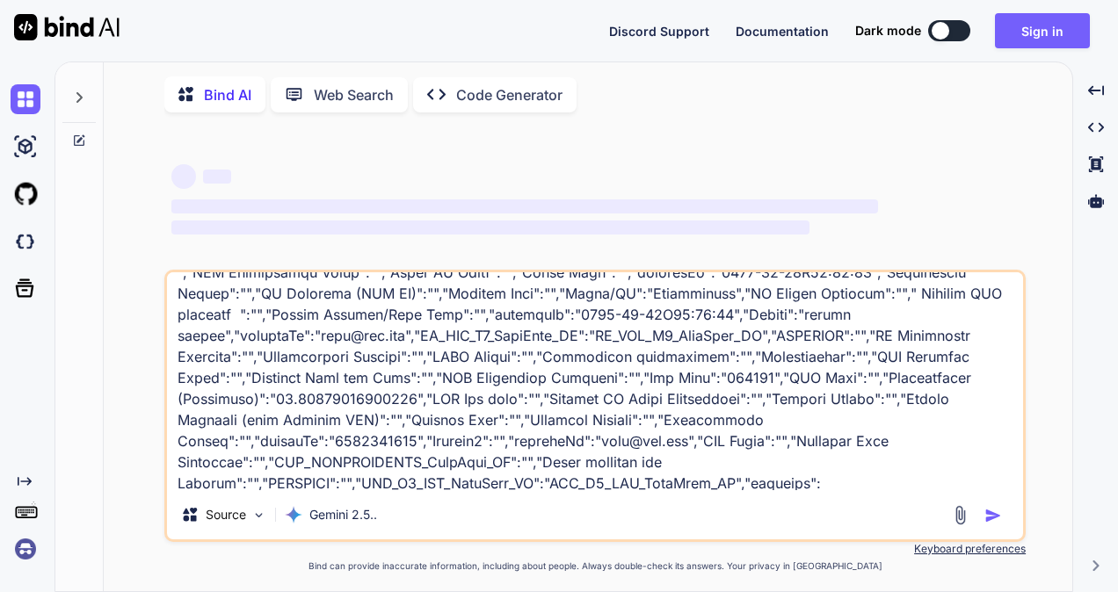
type textarea "x"
type textarea "[{"NLD_PLANNING_WorkItem_ID":"","MPLS_PLANNING_WorkItem_ID":"","POP Latitude":"…"
type textarea "x"
type textarea "[{"NLD_PLANNING_WorkItem_ID":"","MPLS_PLANNING_WorkItem_ID":"","POP Latitude":"…"
type textarea "x"
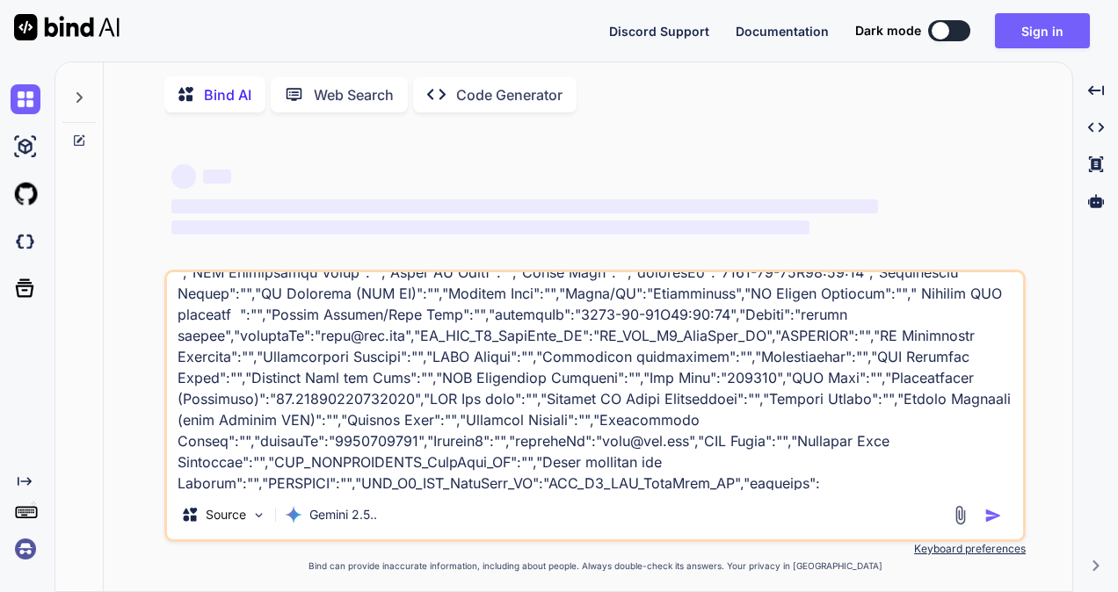
type textarea "[{"NLD_PLANNING_WorkItem_ID":"","MPLS_PLANNING_WorkItem_ID":"","POP Latitude":"…"
type textarea "x"
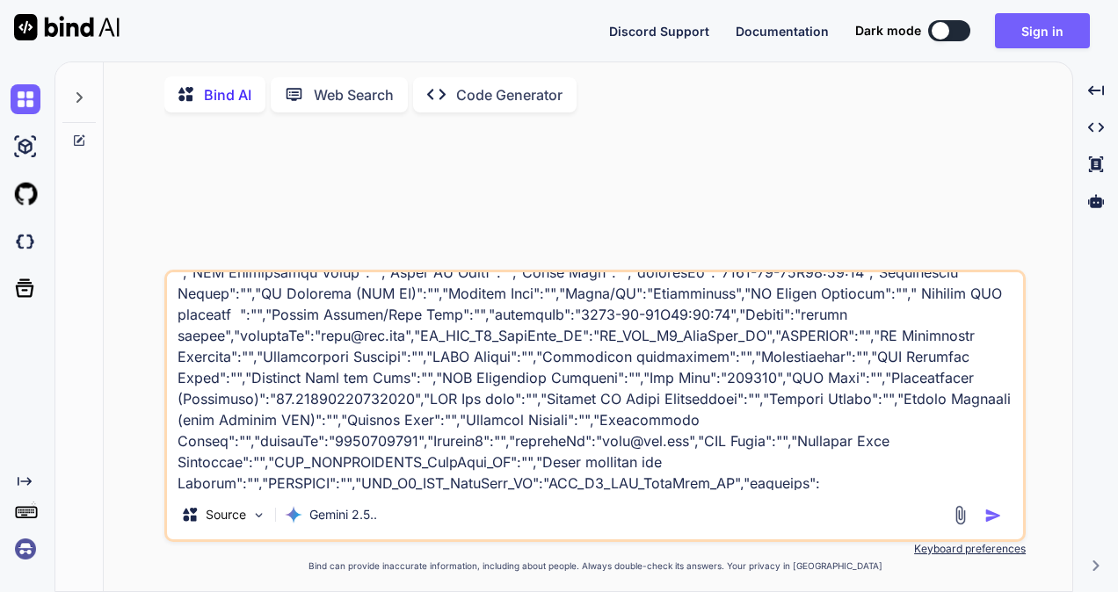
type textarea "[{"NLD_PLANNING_WorkItem_ID":"","MPLS_PLANNING_WorkItem_ID":"","POP Latitude":"…"
type textarea "x"
type textarea "[{"NLD_PLANNING_WorkItem_ID":"","MPLS_PLANNING_WorkItem_ID":"","POP Latitude":"…"
type textarea "x"
type textarea "[{"NLD_PLANNING_WorkItem_ID":"","MPLS_PLANNING_WorkItem_ID":"","POP Latitude":"…"
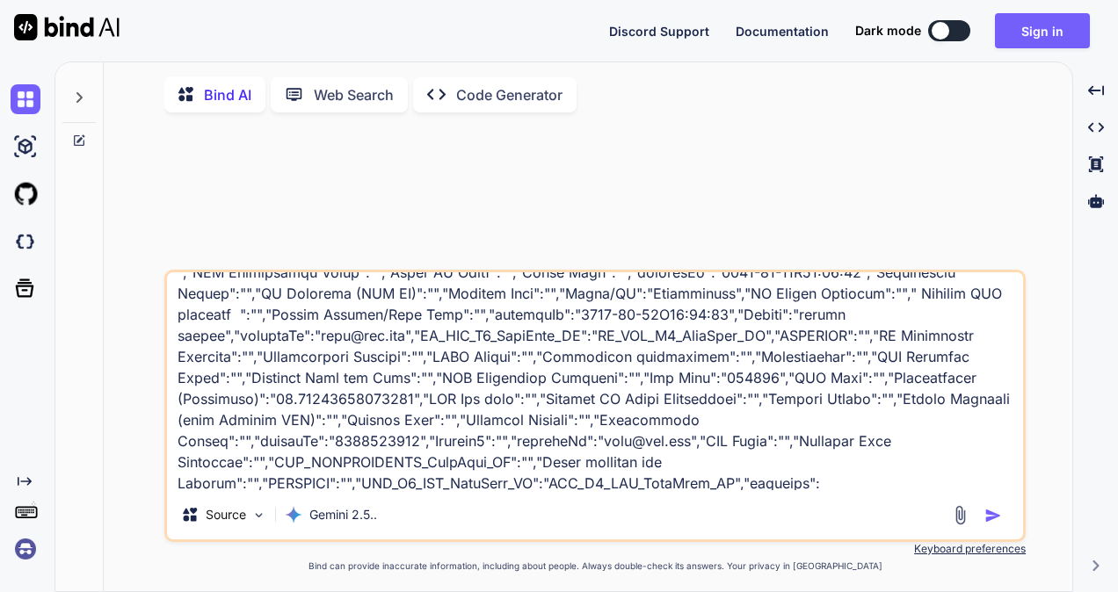
type textarea "x"
type textarea "[{"NLD_PLANNING_WorkItem_ID":"","MPLS_PLANNING_WorkItem_ID":"","POP Latitude":"…"
type textarea "x"
type textarea "[{"NLD_PLANNING_WorkItem_ID":"","MPLS_PLANNING_WorkItem_ID":"","POP Latitude":"…"
type textarea "x"
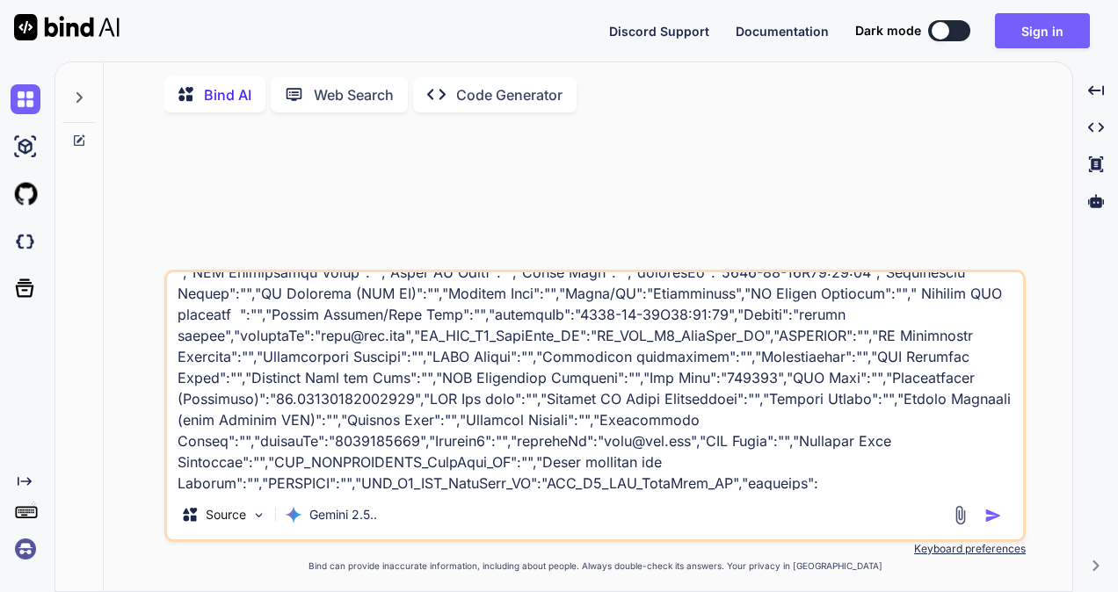
type textarea "[{"NLD_PLANNING_WorkItem_ID":"","MPLS_PLANNING_WorkItem_ID":"","POP Latitude":"…"
type textarea "x"
type textarea "[{"NLD_PLANNING_WorkItem_ID":"","MPLS_PLANNING_WorkItem_ID":"","POP Latitude":"…"
type textarea "x"
type textarea "[{"NLD_PLANNING_WorkItem_ID":"","MPLS_PLANNING_WorkItem_ID":"","POP Latitude":"…"
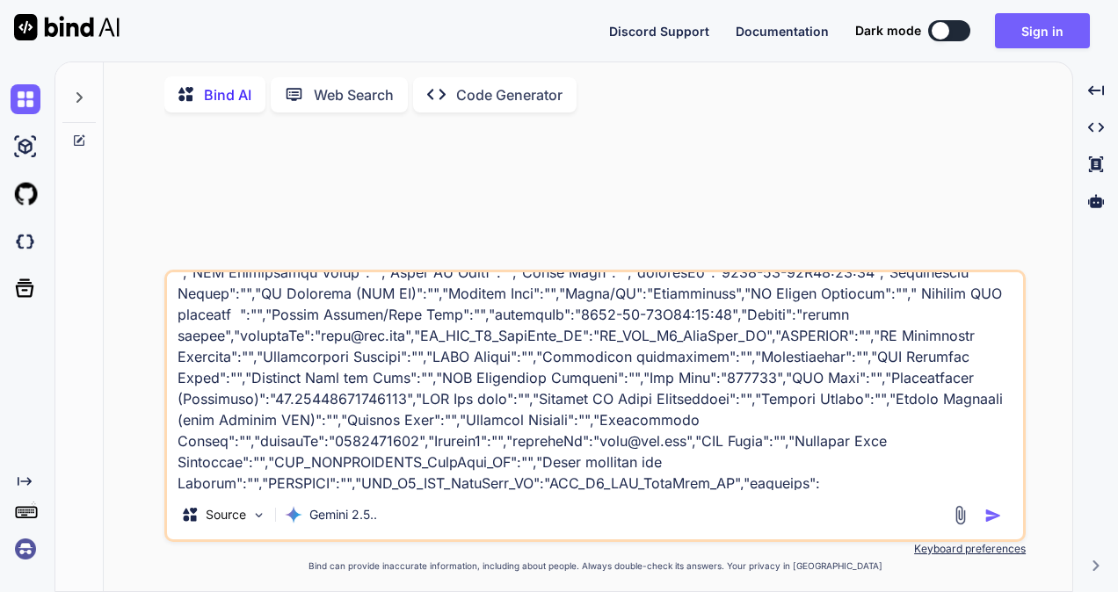
click at [988, 516] on img "button" at bounding box center [993, 516] width 18 height 18
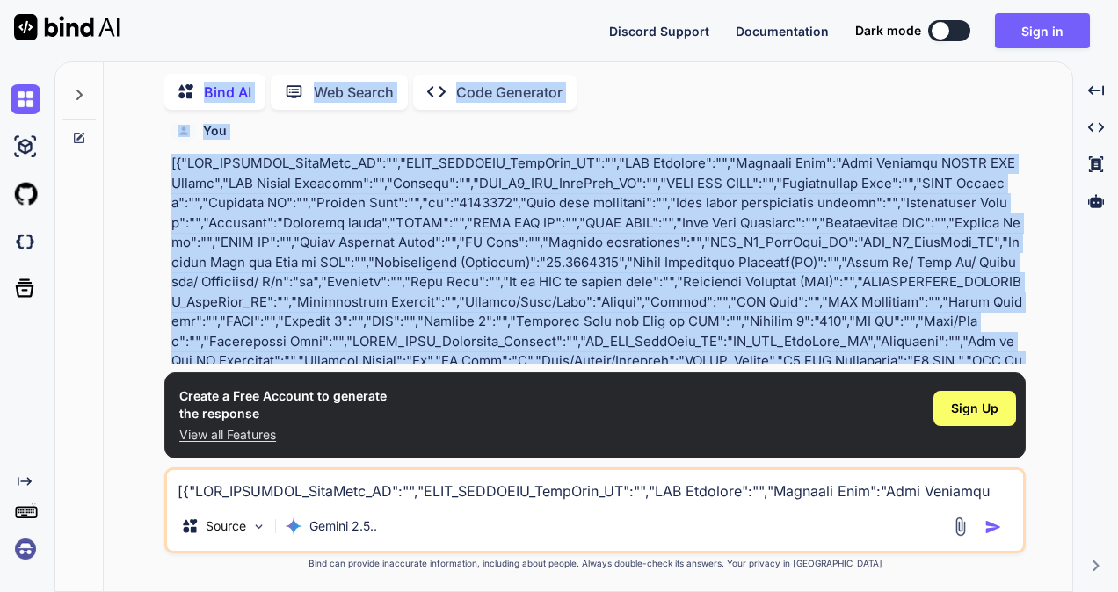
scroll to position [0, 0]
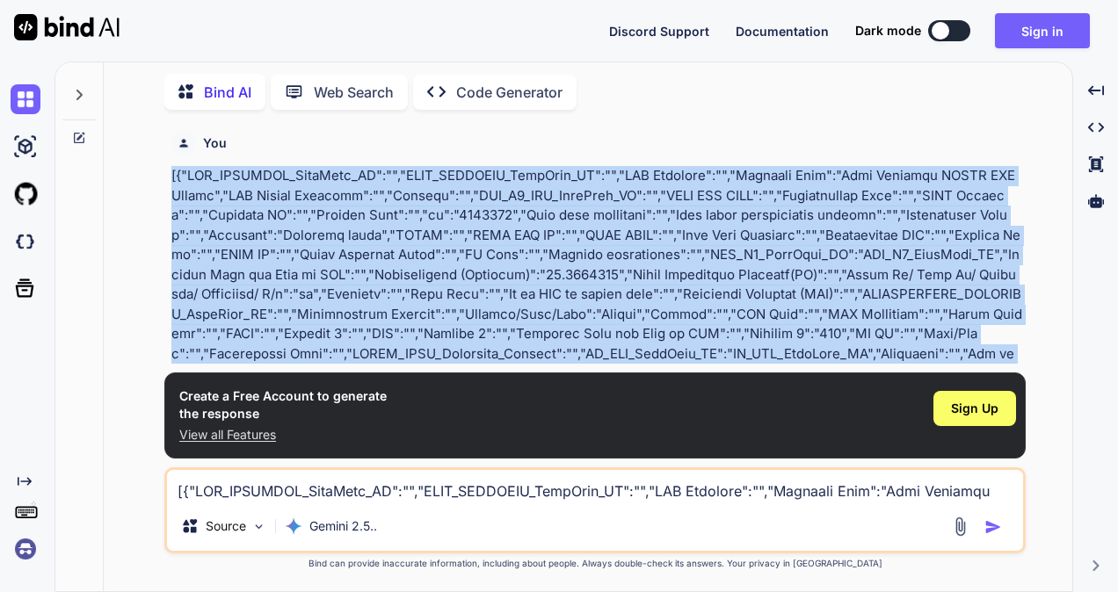
drag, startPoint x: 481, startPoint y: 249, endPoint x: 170, endPoint y: 173, distance: 319.3
click at [170, 173] on div "You Bind AI ‌ ‌ ‌ ‌ Create a Free Account to generate the response View all Fea…" at bounding box center [597, 244] width 858 height 240
copy p "[{"NLD_PLANNING_WorkItem_ID":"","MPLS_PLANNING_WorkItem_ID":"","POP Latitude":"…"
click at [1055, 26] on button "Sign in" at bounding box center [1042, 30] width 95 height 35
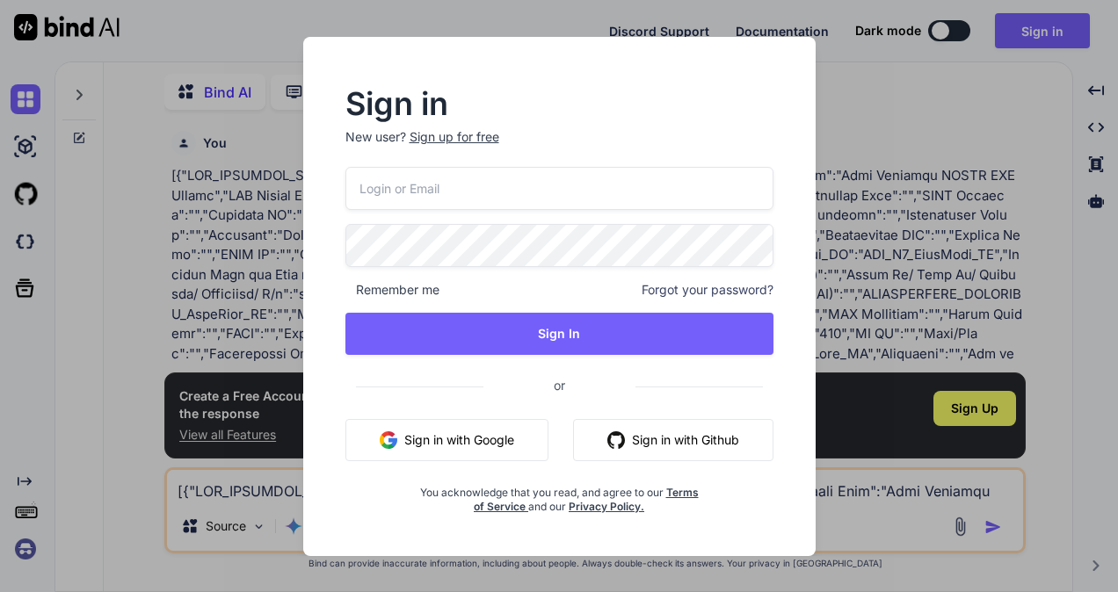
click at [447, 192] on input "email" at bounding box center [559, 188] width 428 height 43
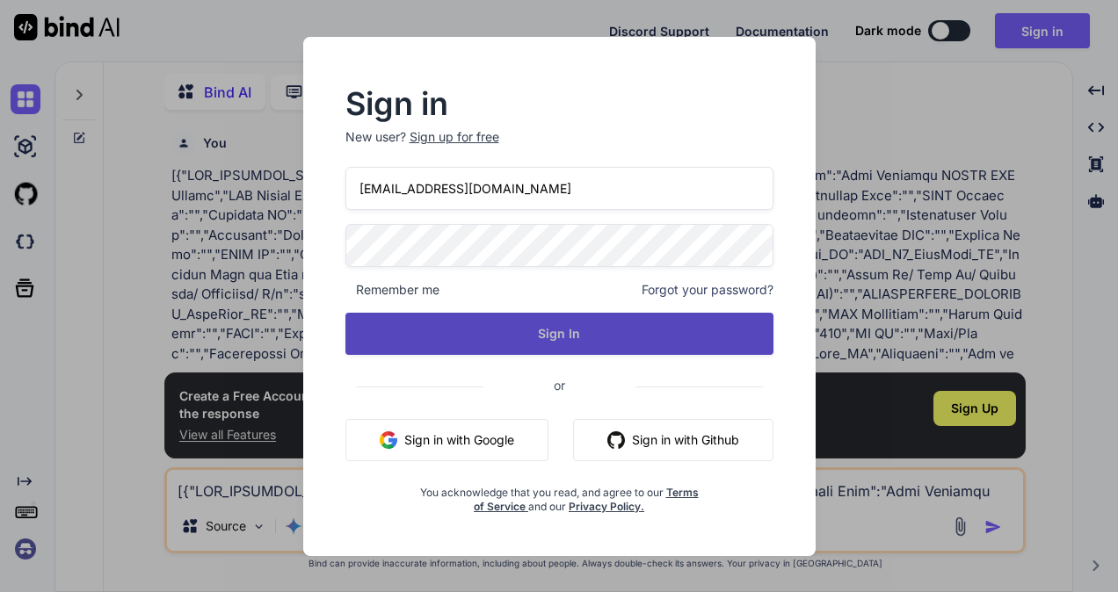
click at [537, 323] on button "Sign In" at bounding box center [559, 334] width 428 height 42
click at [514, 344] on button "Sign In" at bounding box center [559, 334] width 428 height 42
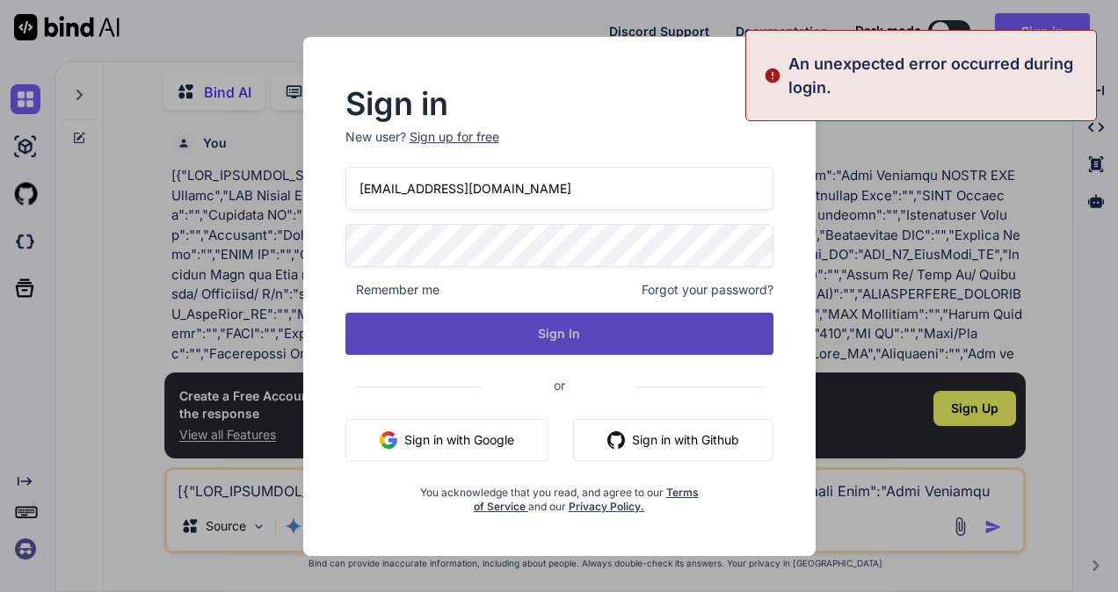
click at [514, 344] on button "Sign In" at bounding box center [559, 334] width 428 height 42
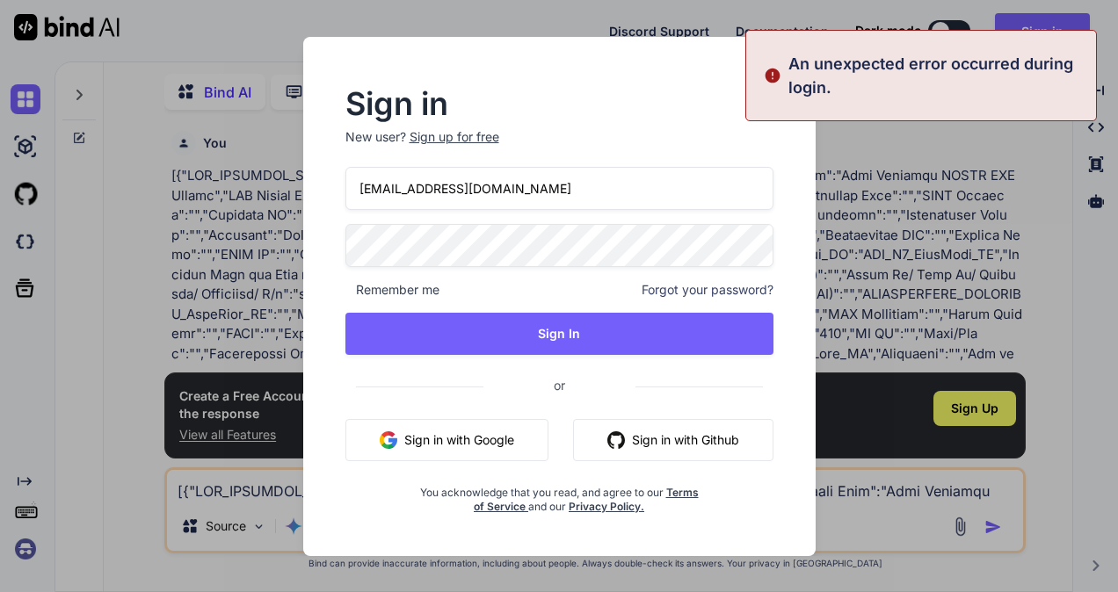
click at [633, 95] on h2 "Sign in" at bounding box center [559, 104] width 428 height 28
